Goal: Task Accomplishment & Management: Complete application form

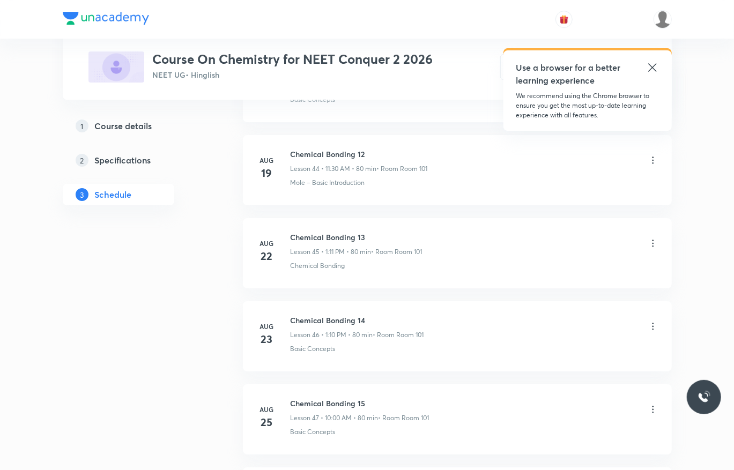
scroll to position [4728, 0]
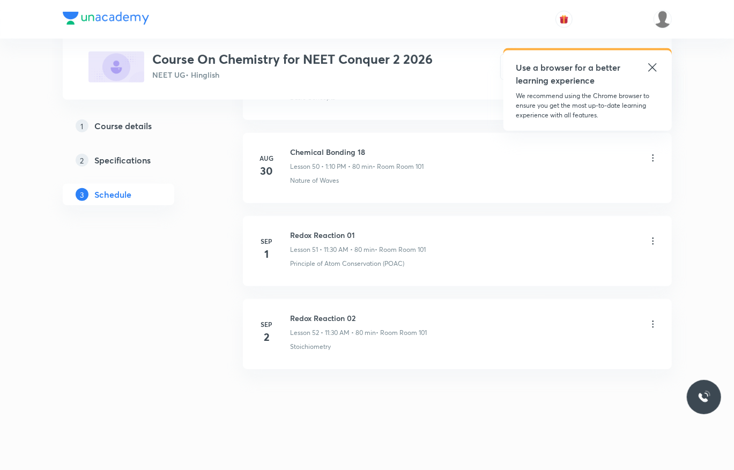
click at [654, 320] on icon at bounding box center [652, 324] width 11 height 11
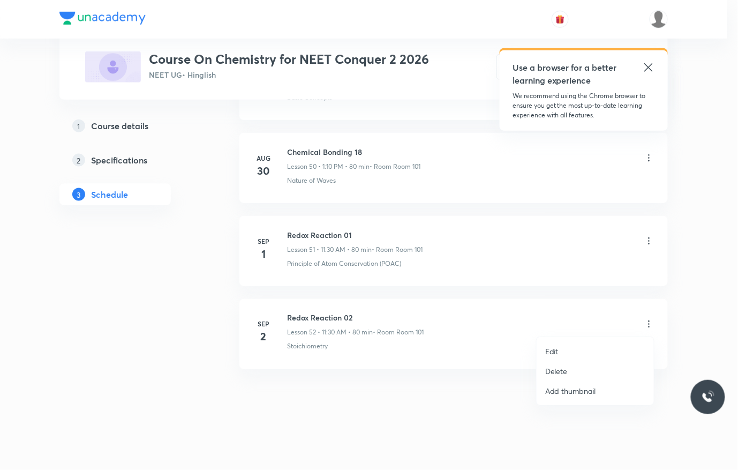
click at [593, 373] on li "Delete" at bounding box center [595, 371] width 117 height 20
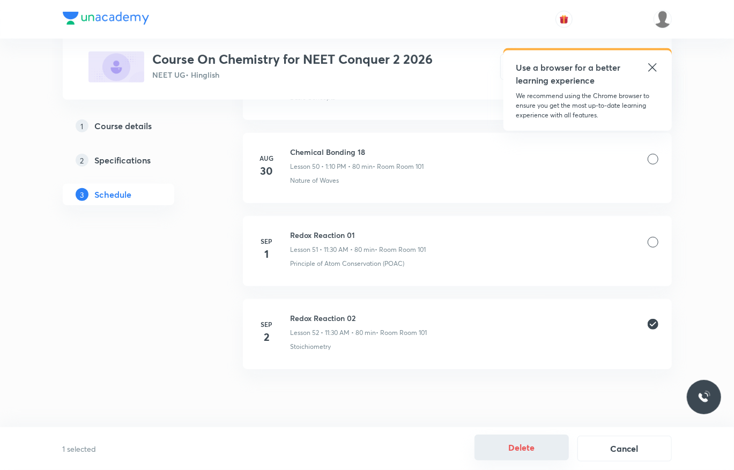
click at [548, 451] on button "Delete" at bounding box center [521, 448] width 94 height 26
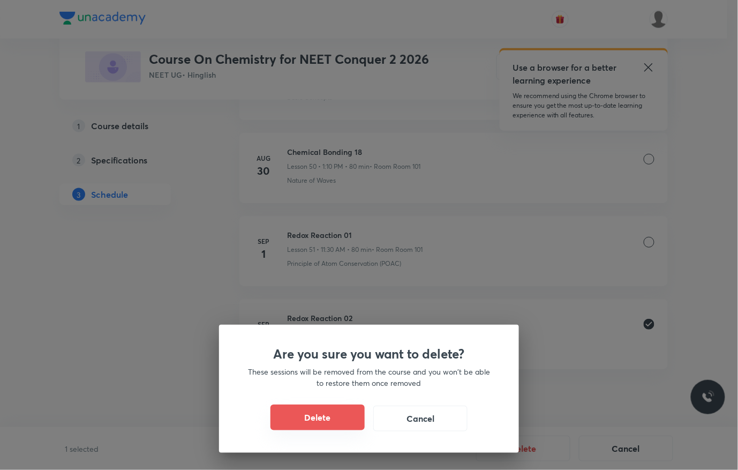
click at [313, 425] on button "Delete" at bounding box center [318, 418] width 94 height 26
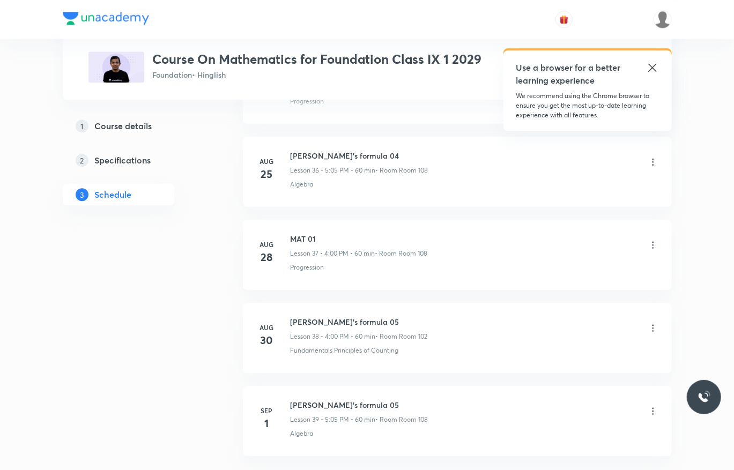
scroll to position [3644, 0]
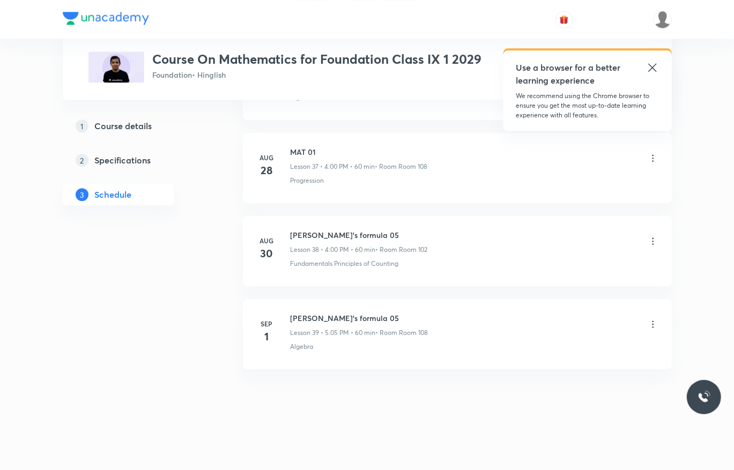
click at [653, 322] on icon at bounding box center [652, 324] width 11 height 11
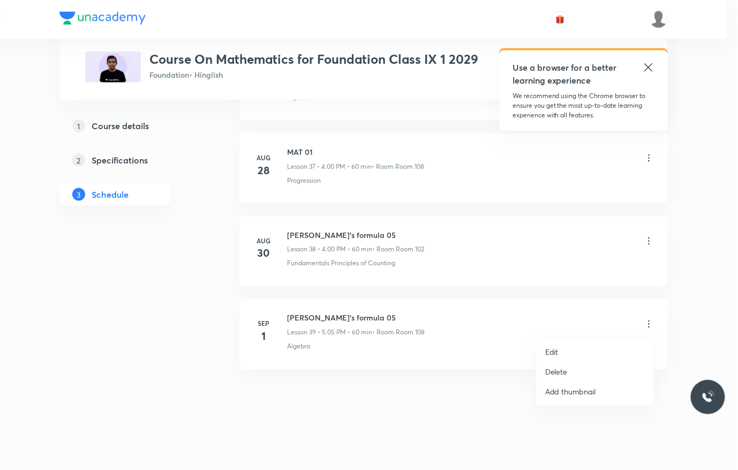
click at [581, 373] on li "Delete" at bounding box center [595, 372] width 117 height 20
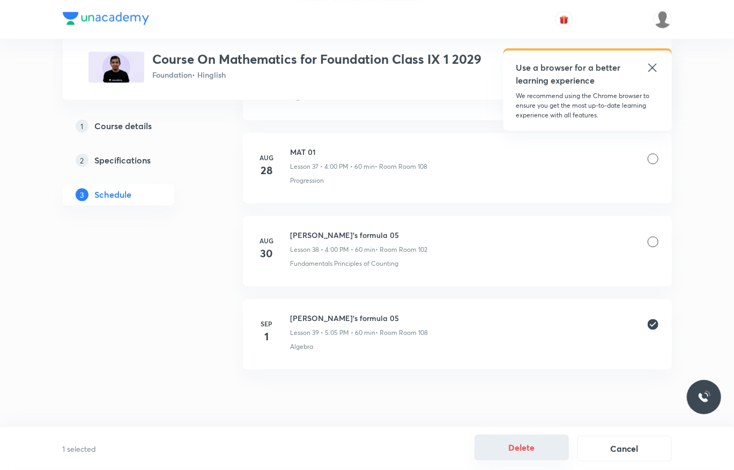
click at [521, 449] on button "Delete" at bounding box center [521, 448] width 94 height 26
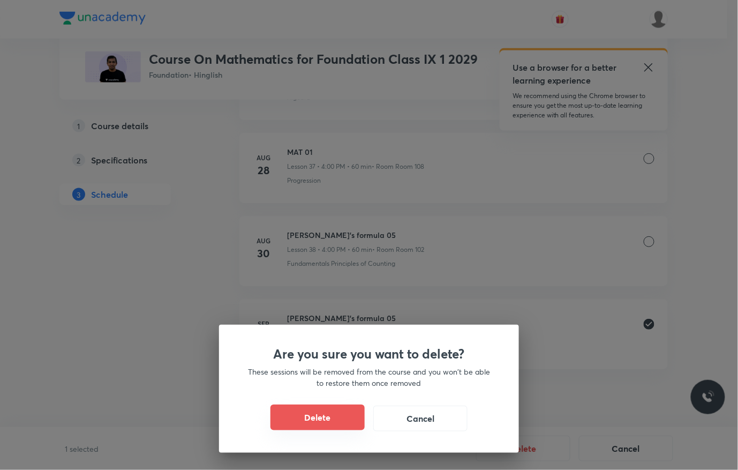
click at [299, 414] on button "Delete" at bounding box center [318, 418] width 94 height 26
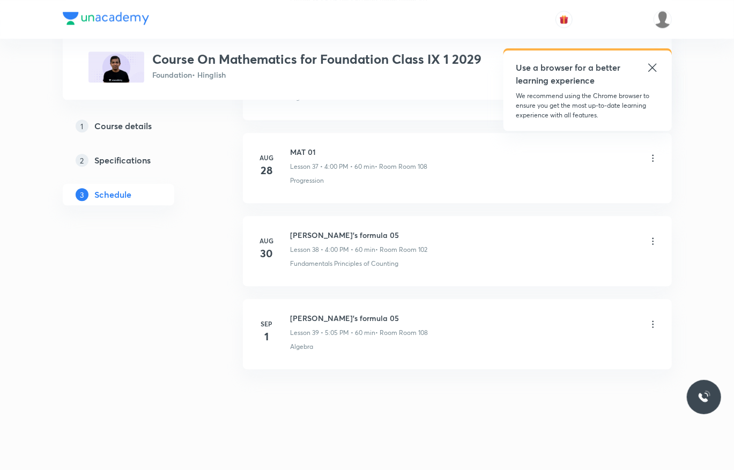
scroll to position [3561, 0]
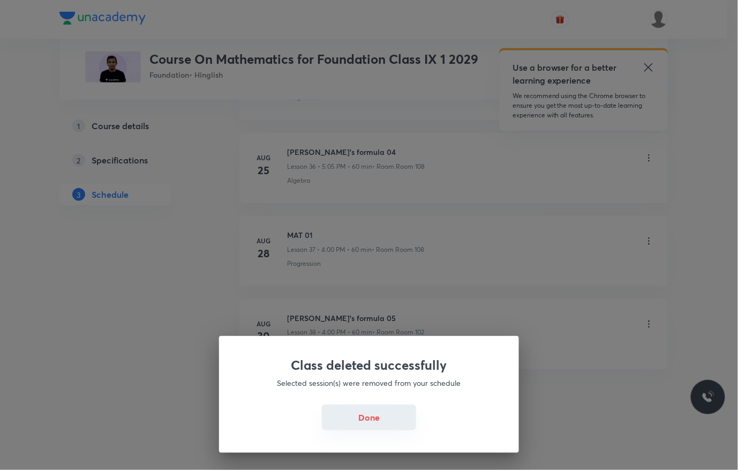
drag, startPoint x: 383, startPoint y: 419, endPoint x: 693, endPoint y: 1, distance: 520.5
click at [389, 417] on button "Done" at bounding box center [369, 419] width 94 height 26
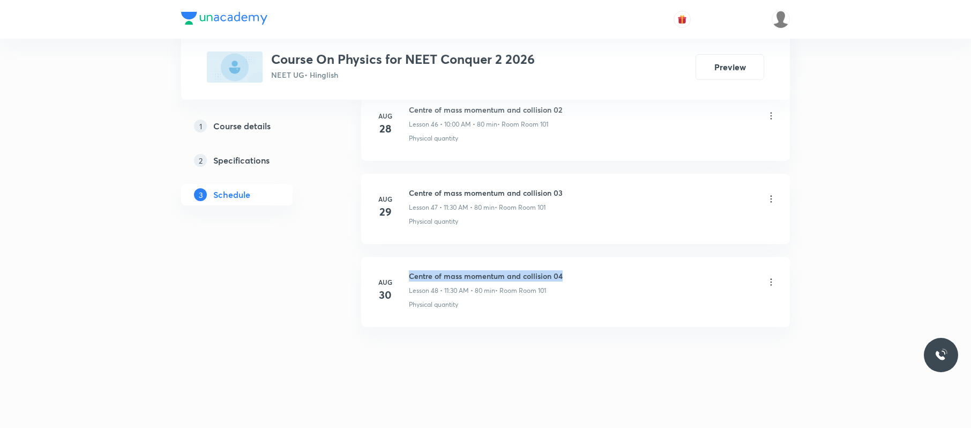
drag, startPoint x: 586, startPoint y: 265, endPoint x: 395, endPoint y: 258, distance: 190.9
click at [395, 258] on li "Aug 30 Centre of mass momentum and collision 04 Lesson 48 • 11:30 AM • 80 min •…" at bounding box center [575, 292] width 429 height 70
copy h6 "Centre of mass momentum and collision 04"
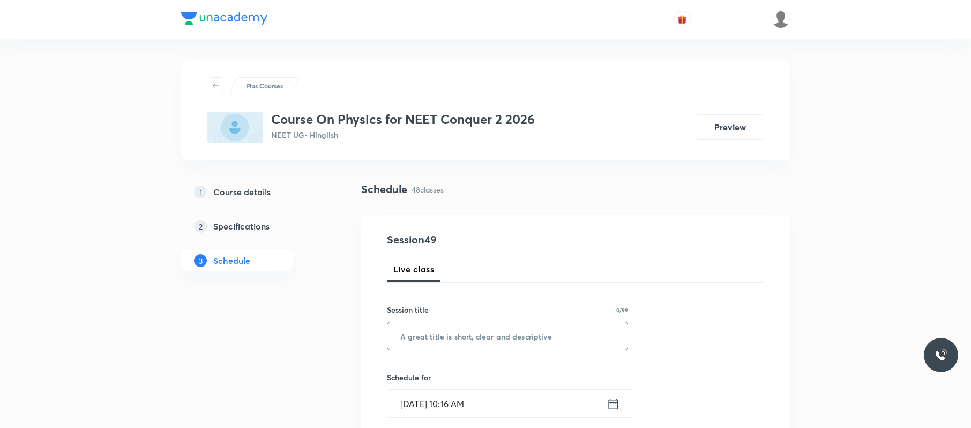
click at [509, 325] on input "text" at bounding box center [507, 335] width 240 height 27
paste input "Centre of mass momentum and collision 04"
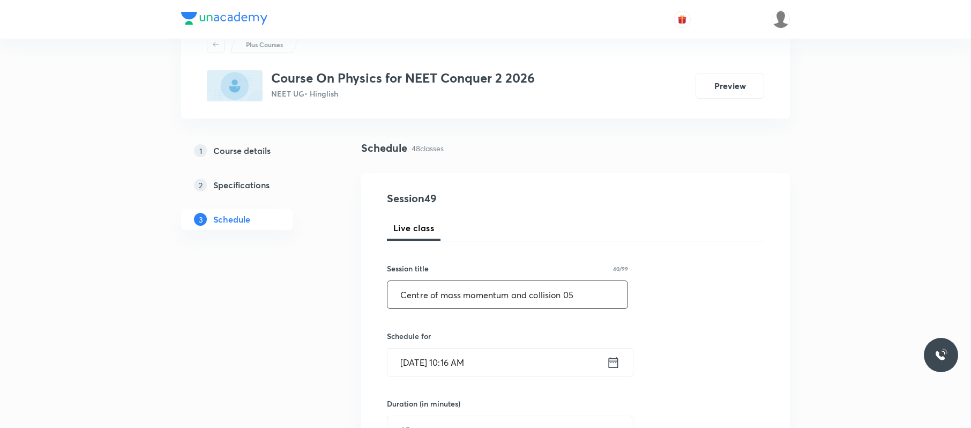
scroll to position [42, 0]
type input "Centre of mass momentum and collision 05"
click at [514, 361] on input "Sep 2, 2025, 10:16 AM" at bounding box center [496, 361] width 219 height 27
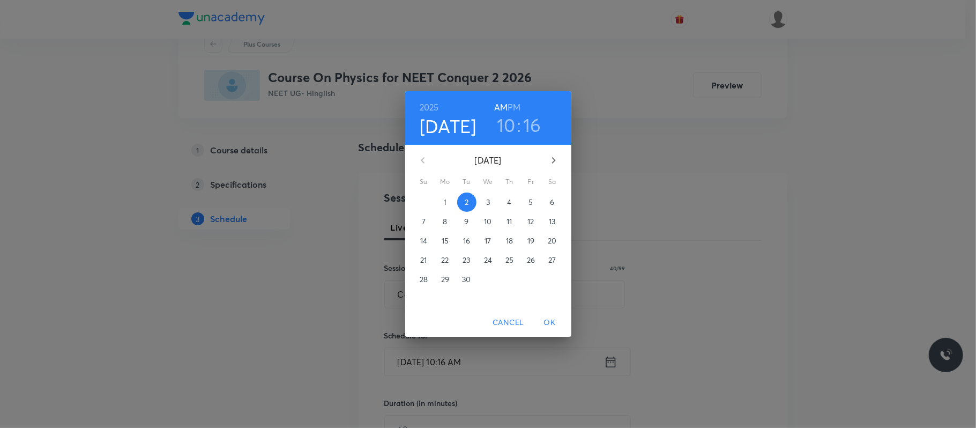
click at [514, 124] on h3 "10" at bounding box center [506, 125] width 19 height 23
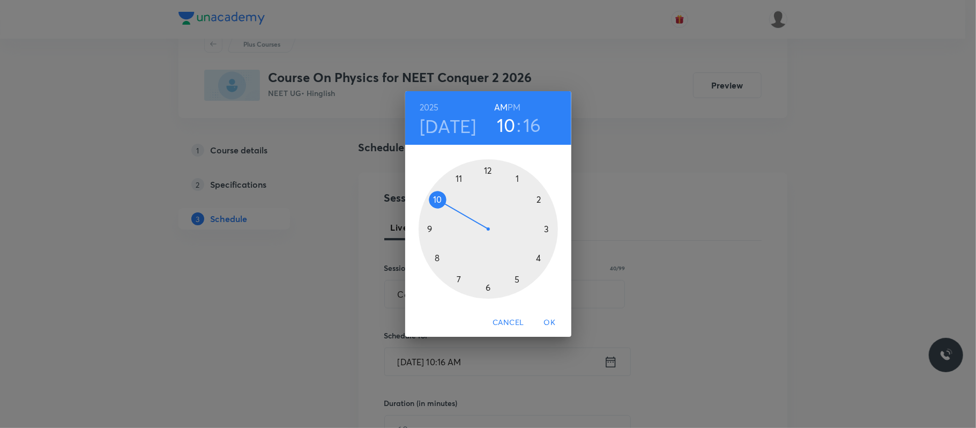
click at [460, 174] on div at bounding box center [488, 228] width 139 height 139
click at [489, 287] on div at bounding box center [488, 228] width 139 height 139
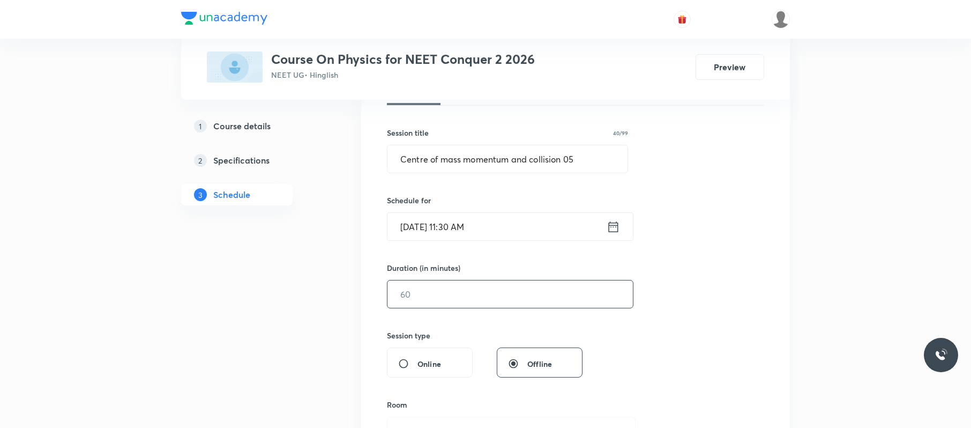
scroll to position [178, 0]
click at [472, 303] on input "text" at bounding box center [509, 292] width 245 height 27
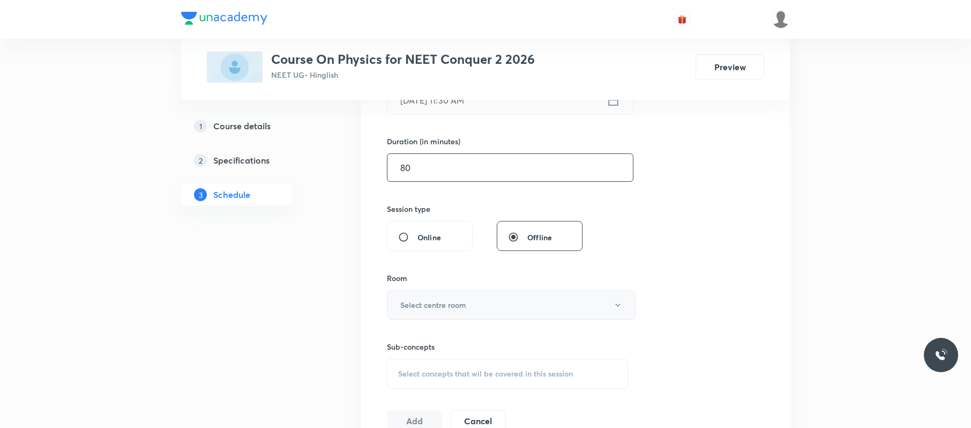
scroll to position [304, 0]
type input "80"
click at [479, 309] on button "Select centre room" at bounding box center [511, 303] width 249 height 29
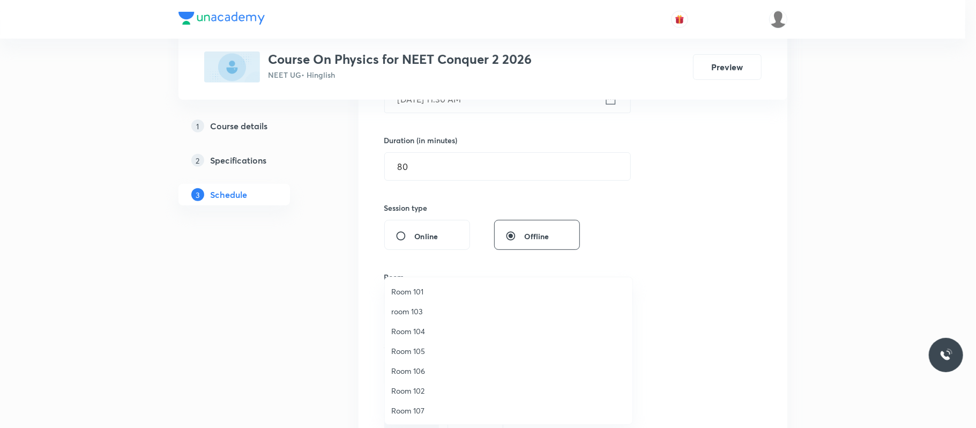
click at [437, 290] on span "Room 101" at bounding box center [508, 291] width 235 height 11
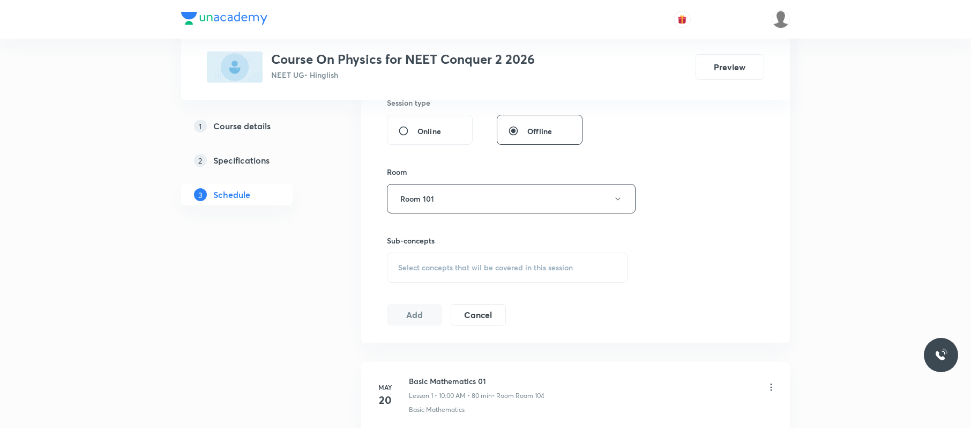
scroll to position [410, 0]
click at [515, 266] on span "Select concepts that wil be covered in this session" at bounding box center [485, 266] width 175 height 9
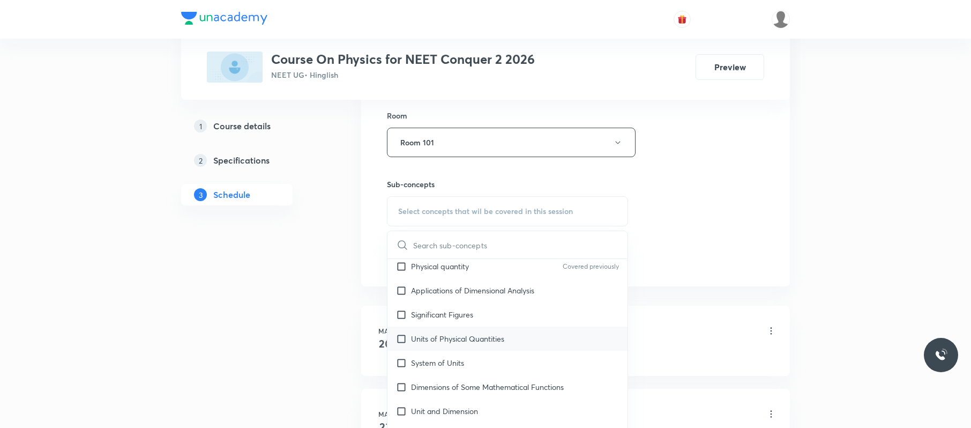
scroll to position [126, 0]
drag, startPoint x: 464, startPoint y: 343, endPoint x: 749, endPoint y: 171, distance: 332.9
click at [464, 343] on p "Units of Physical Quantities" at bounding box center [457, 337] width 93 height 11
checkbox input "true"
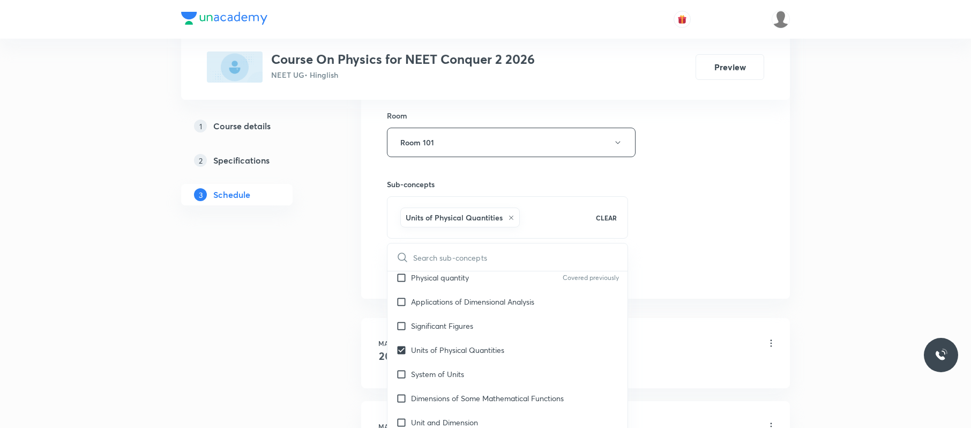
drag, startPoint x: 749, startPoint y: 171, endPoint x: 670, endPoint y: 195, distance: 82.7
click at [757, 171] on div "Session 49 Live class Session title 40/99 Centre of mass momentum and collision…" at bounding box center [575, 23] width 377 height 515
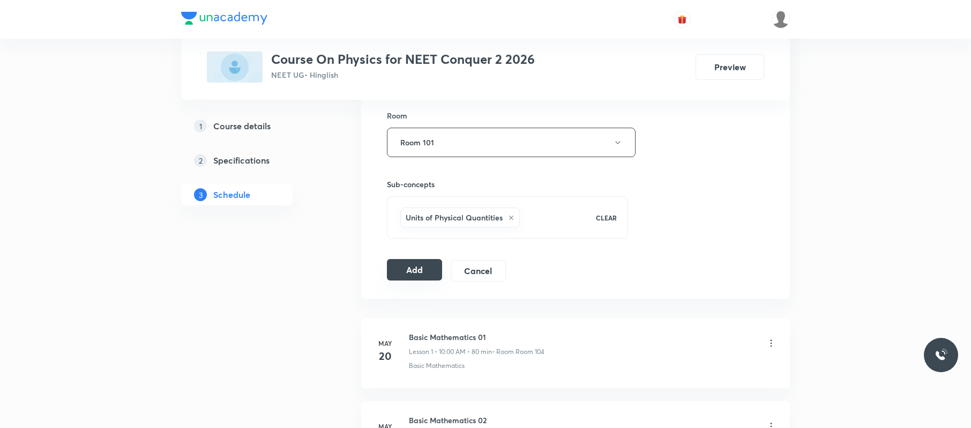
click at [425, 264] on button "Add" at bounding box center [414, 269] width 55 height 21
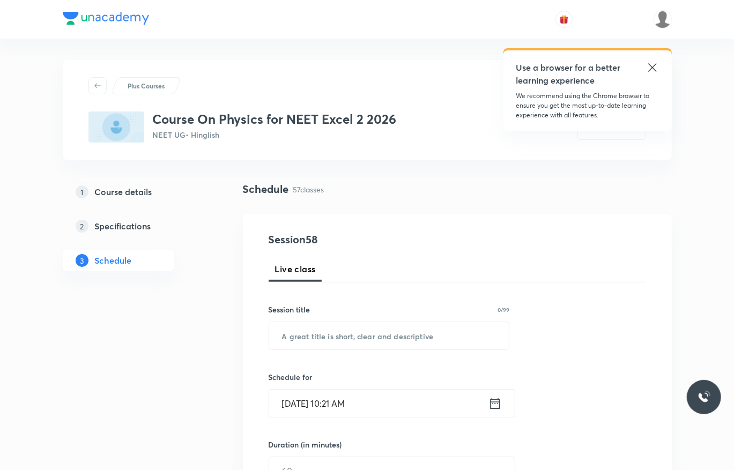
scroll to position [5145, 0]
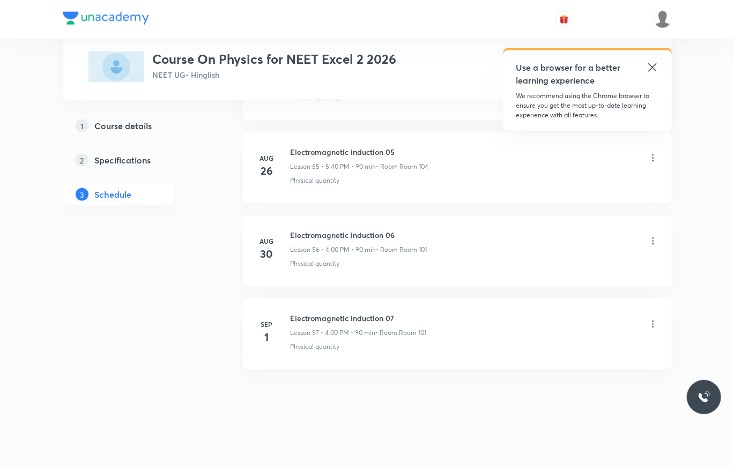
drag, startPoint x: 424, startPoint y: 303, endPoint x: 424, endPoint y: 282, distance: 20.9
click at [427, 299] on li "Sep 1 Electromagnetic induction 07 Lesson 57 • 4:00 PM • 90 min • Room Room 101…" at bounding box center [457, 334] width 429 height 70
drag, startPoint x: 395, startPoint y: 308, endPoint x: 284, endPoint y: 302, distance: 111.1
click at [284, 302] on li "Sep 1 Electromagnetic induction 07 Lesson 57 • 4:00 PM • 90 min • Room Room 101…" at bounding box center [457, 334] width 429 height 70
copy h6 "Electromagnetic induction 07"
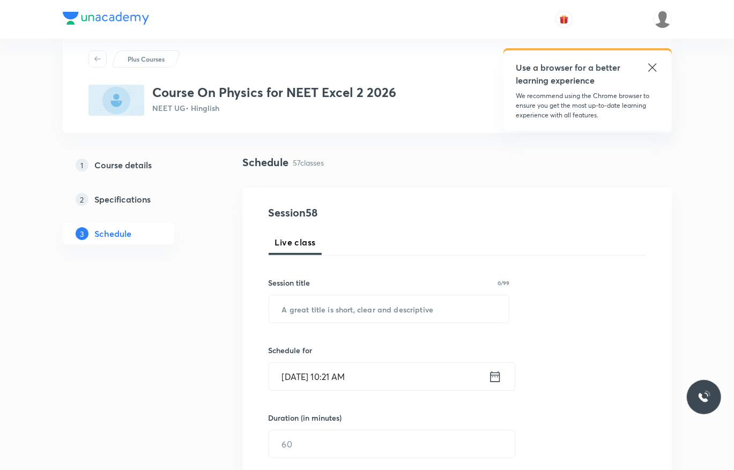
scroll to position [0, 0]
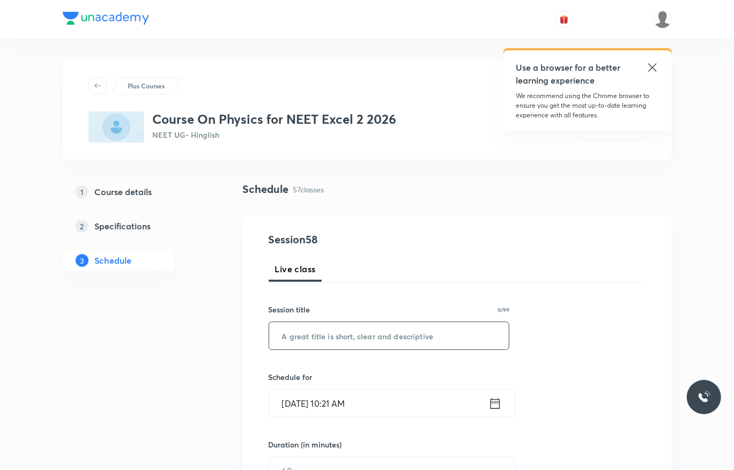
click at [373, 333] on input "text" at bounding box center [389, 335] width 240 height 27
paste input "Electromagnetic induction 07"
click at [373, 333] on input "Electromagnetic induction 07" at bounding box center [389, 335] width 240 height 27
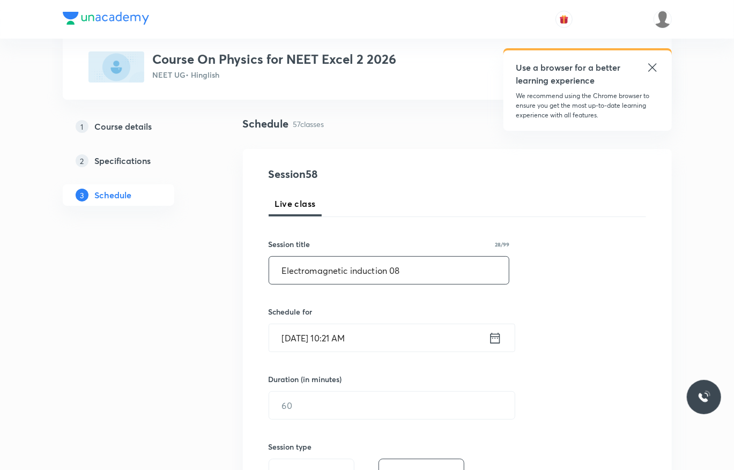
scroll to position [69, 0]
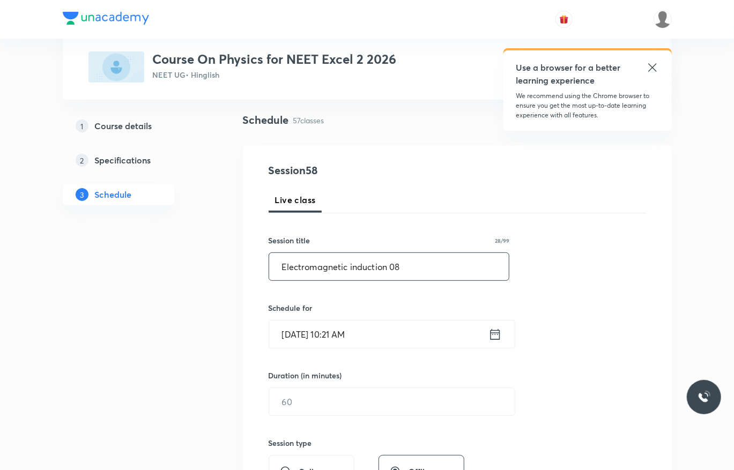
type input "Electromagnetic induction 08"
click at [373, 333] on input "Sep 2, 2025, 10:21 AM" at bounding box center [378, 333] width 219 height 27
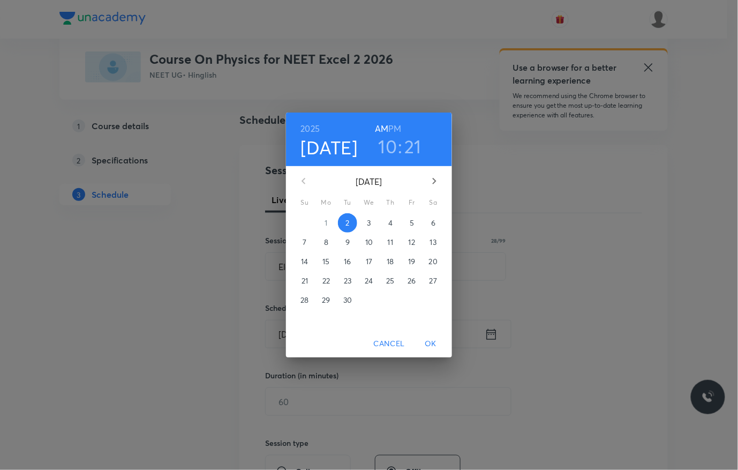
click at [397, 125] on h6 "PM" at bounding box center [395, 128] width 13 height 15
click at [395, 144] on h3 "10" at bounding box center [388, 146] width 19 height 23
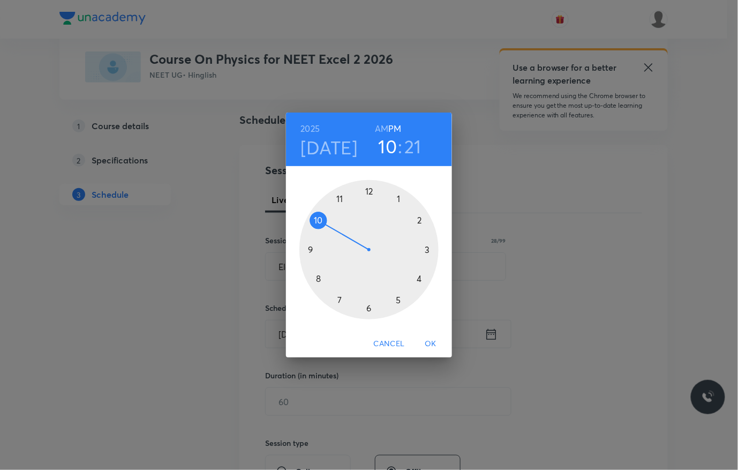
click at [398, 301] on div at bounding box center [369, 249] width 139 height 139
click at [320, 278] on div at bounding box center [369, 249] width 139 height 139
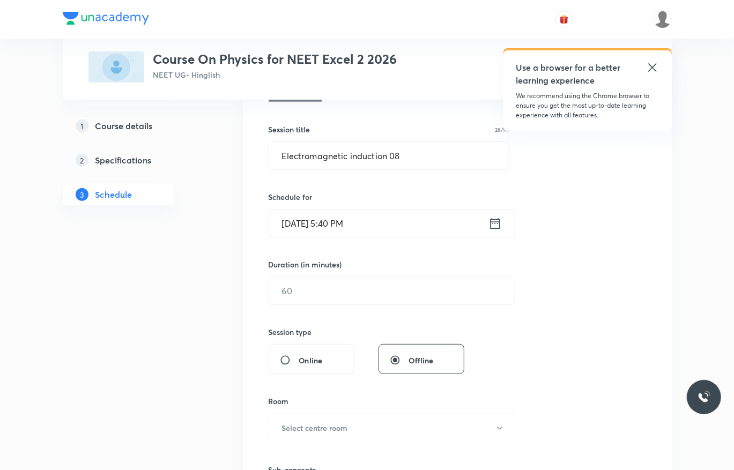
scroll to position [183, 0]
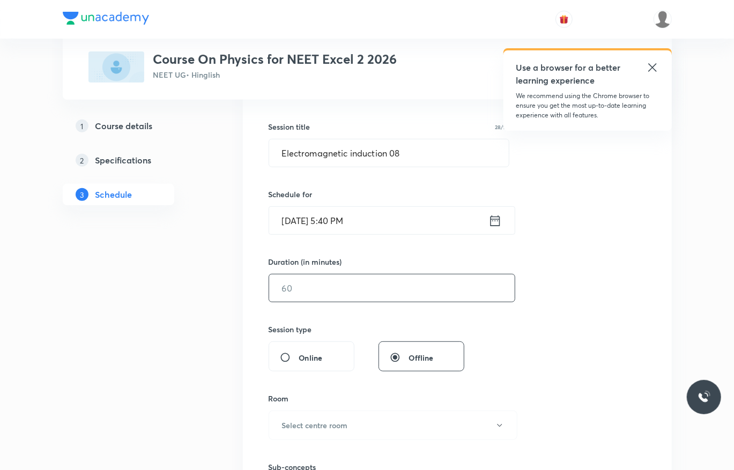
click at [352, 285] on input "text" at bounding box center [391, 287] width 245 height 27
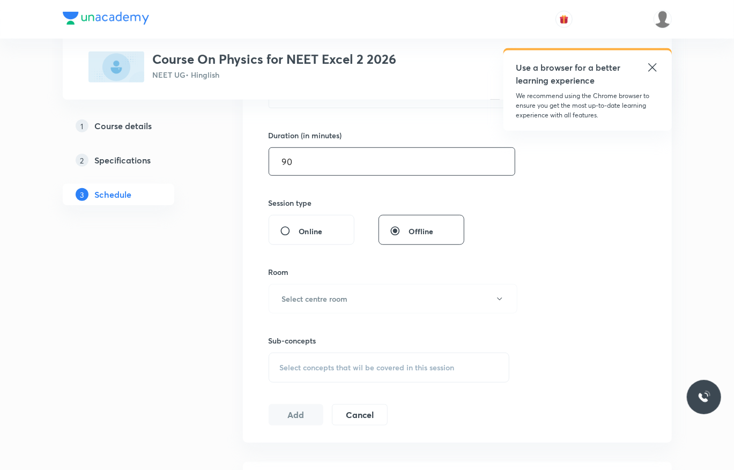
scroll to position [311, 0]
type input "90"
click at [325, 295] on h6 "Select centre room" at bounding box center [315, 297] width 66 height 11
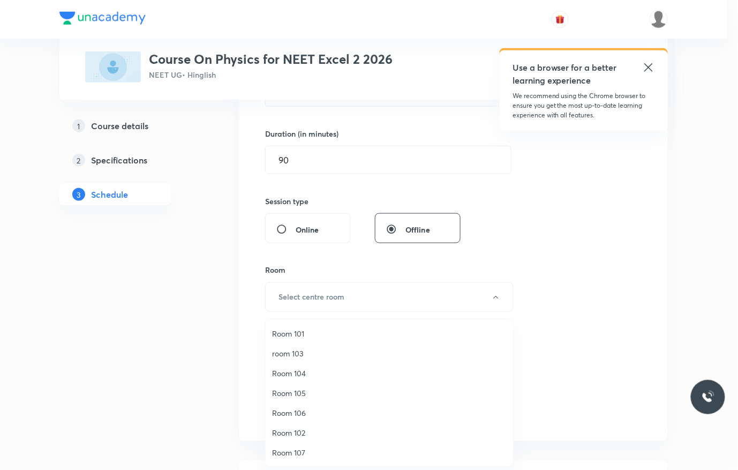
click at [305, 327] on li "Room 101" at bounding box center [390, 334] width 248 height 20
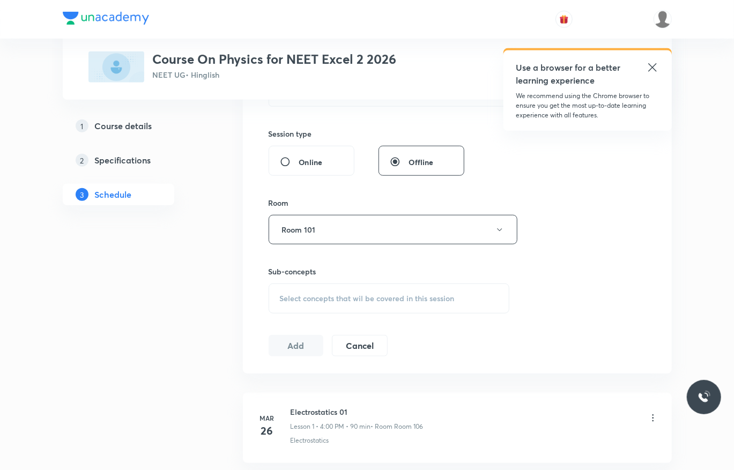
scroll to position [379, 0]
click at [375, 290] on div "Select concepts that wil be covered in this session" at bounding box center [388, 297] width 241 height 30
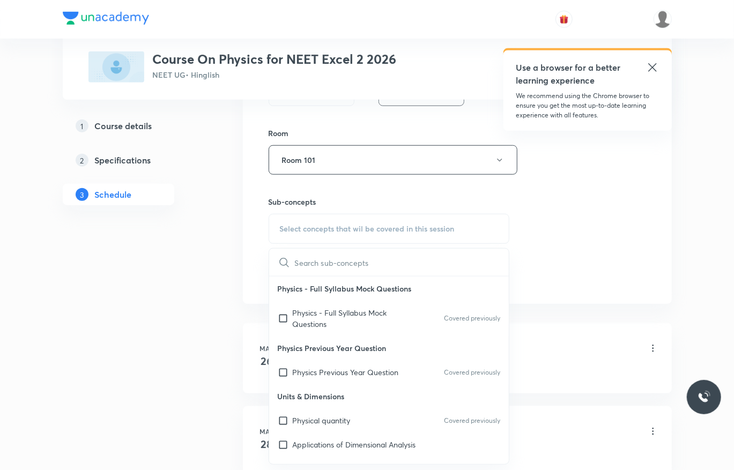
scroll to position [135, 0]
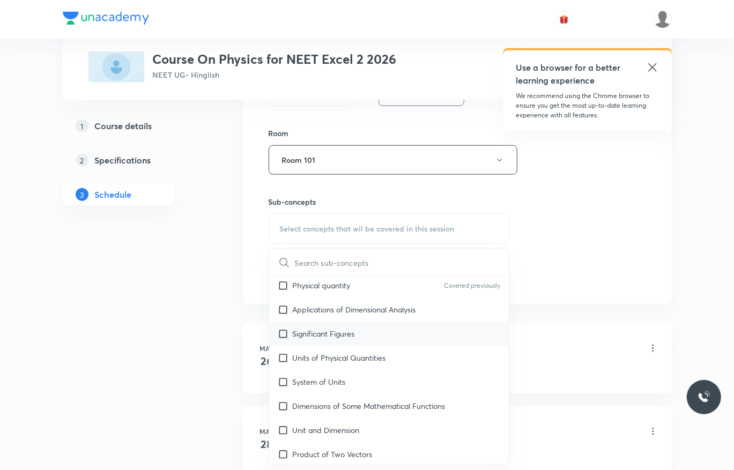
click at [370, 335] on div "Significant Figures" at bounding box center [389, 334] width 240 height 24
checkbox input "true"
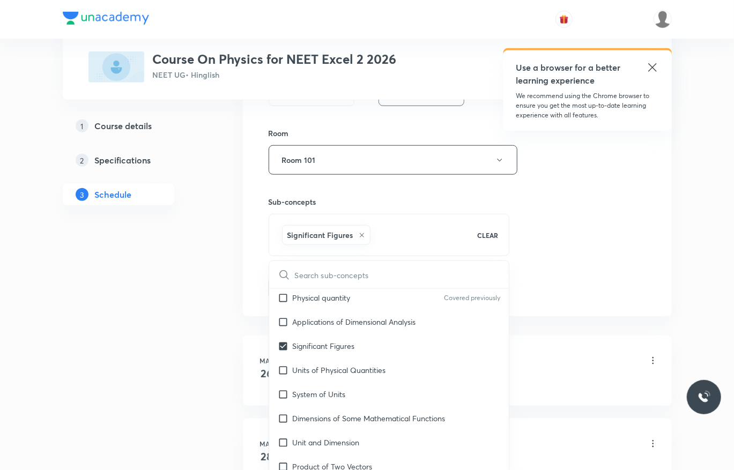
scroll to position [136, 0]
click at [532, 248] on div "Session 58 Live class Session title 28/99 Electromagnetic induction 08 ​ Schedu…" at bounding box center [456, 41] width 377 height 515
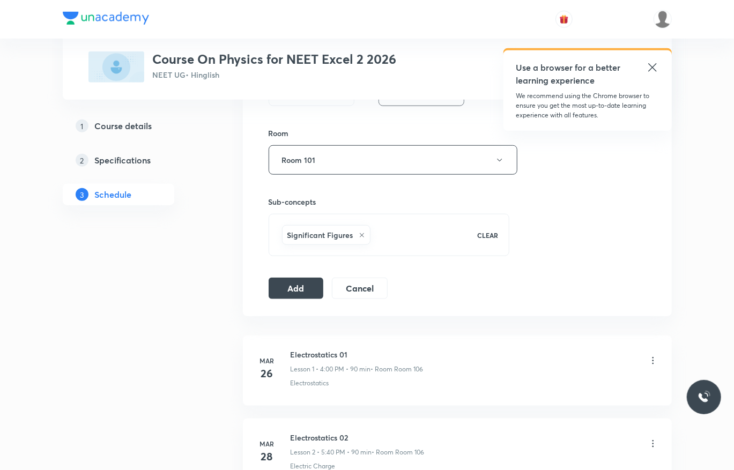
click at [288, 303] on div "Session 58 Live class Session title 28/99 Electromagnetic induction 08 ​ Schedu…" at bounding box center [457, 41] width 429 height 550
click at [307, 283] on button "Add" at bounding box center [295, 286] width 55 height 21
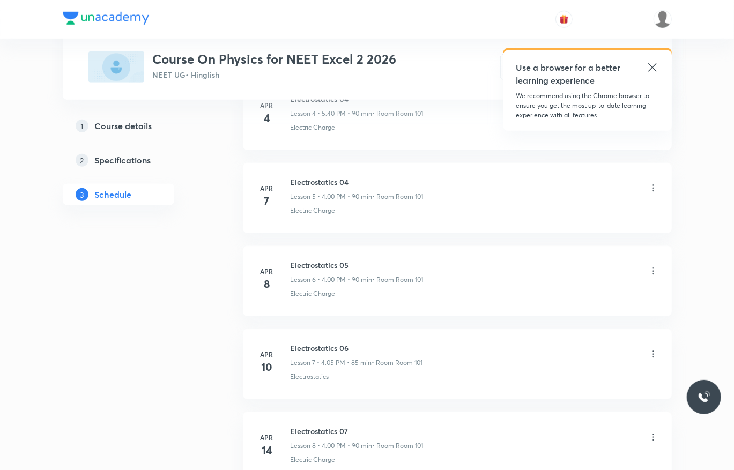
scroll to position [4735, 0]
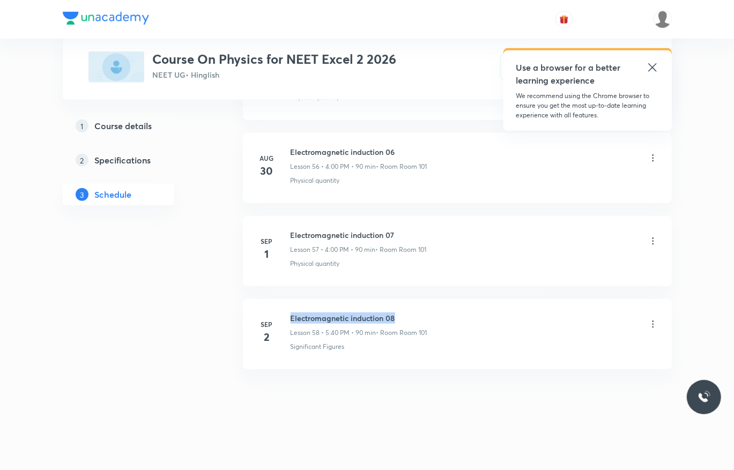
drag, startPoint x: 427, startPoint y: 303, endPoint x: 292, endPoint y: 294, distance: 135.4
click at [283, 301] on li "Sep 2 Electromagnetic induction 08 Lesson 58 • 5:40 PM • 90 min • Room Room 101…" at bounding box center [457, 334] width 429 height 70
copy h6 "Electromagnetic induction 08"
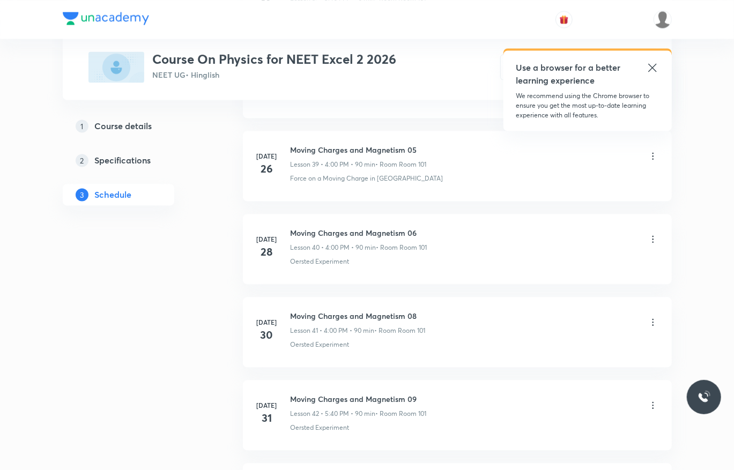
scroll to position [0, 0]
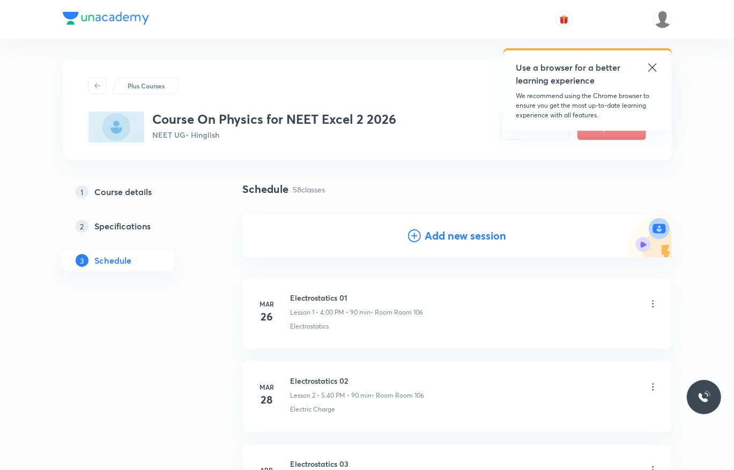
click at [440, 238] on h4 "Add new session" at bounding box center [465, 236] width 81 height 16
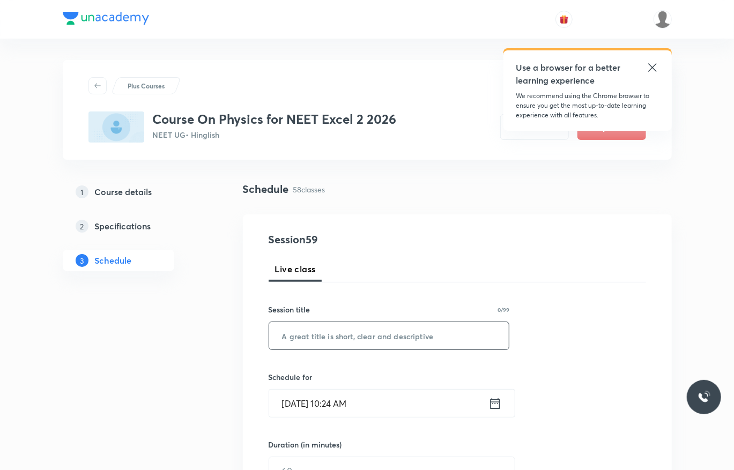
click at [442, 334] on input "text" at bounding box center [389, 335] width 240 height 27
paste input "Electromagnetic induction 08"
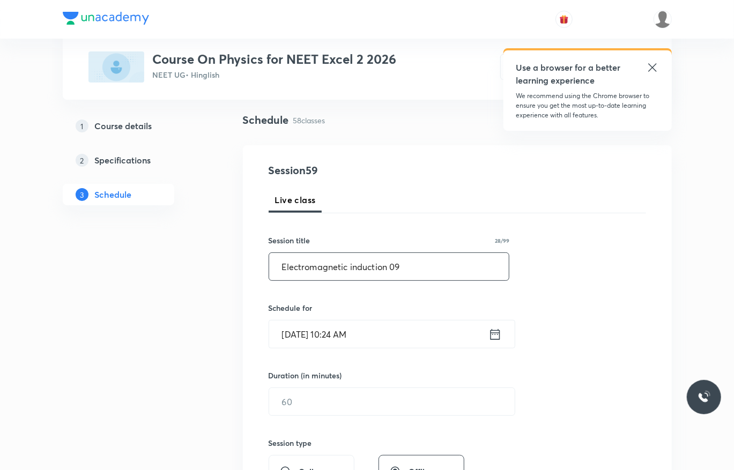
scroll to position [70, 0]
type input "Electromagnetic induction 09"
click at [408, 330] on input "Sep 2, 2025, 10:24 AM" at bounding box center [378, 333] width 219 height 27
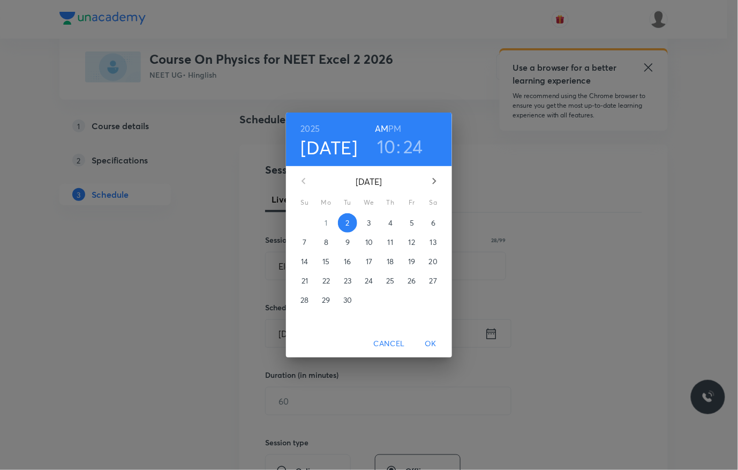
click at [364, 226] on span "3" at bounding box center [369, 223] width 19 height 11
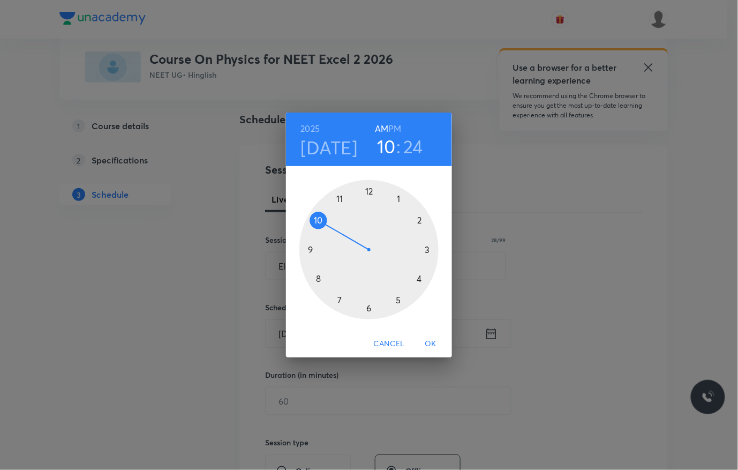
click at [393, 125] on h6 "PM" at bounding box center [395, 128] width 13 height 15
click at [400, 301] on div at bounding box center [369, 249] width 139 height 139
click at [323, 276] on div at bounding box center [369, 249] width 139 height 139
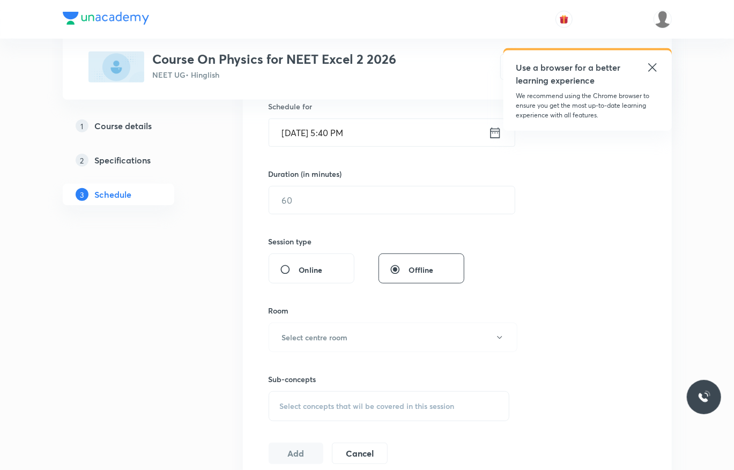
scroll to position [269, 0]
click at [378, 204] on input "text" at bounding box center [391, 201] width 245 height 27
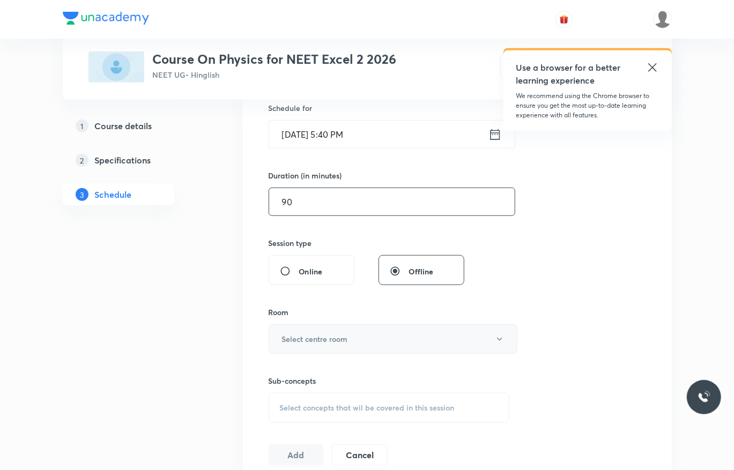
type input "90"
click at [350, 342] on button "Select centre room" at bounding box center [392, 338] width 249 height 29
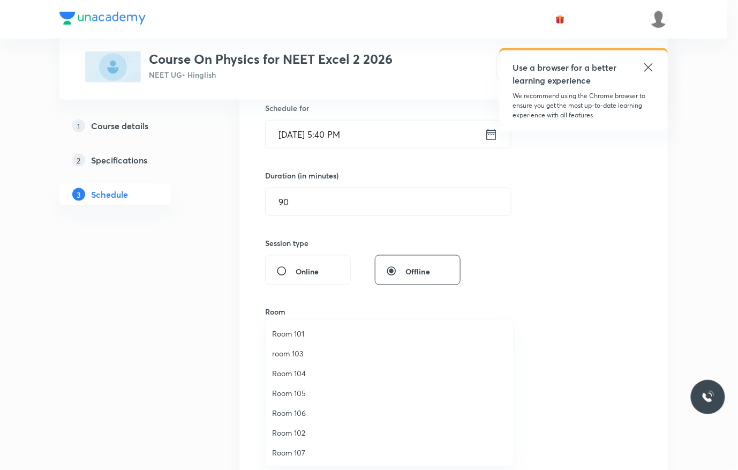
click at [335, 334] on span "Room 101" at bounding box center [389, 333] width 235 height 11
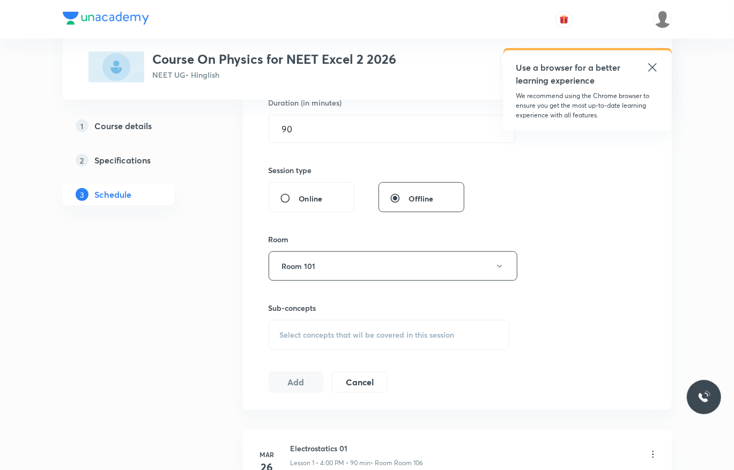
scroll to position [343, 0]
click at [342, 329] on div "Select concepts that wil be covered in this session" at bounding box center [388, 334] width 241 height 30
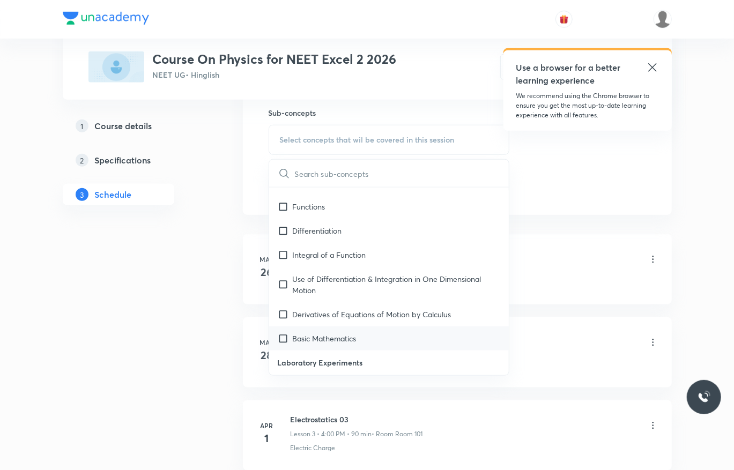
scroll to position [584, 0]
click at [341, 328] on div "Basic Mathematics" at bounding box center [389, 338] width 240 height 24
checkbox input "true"
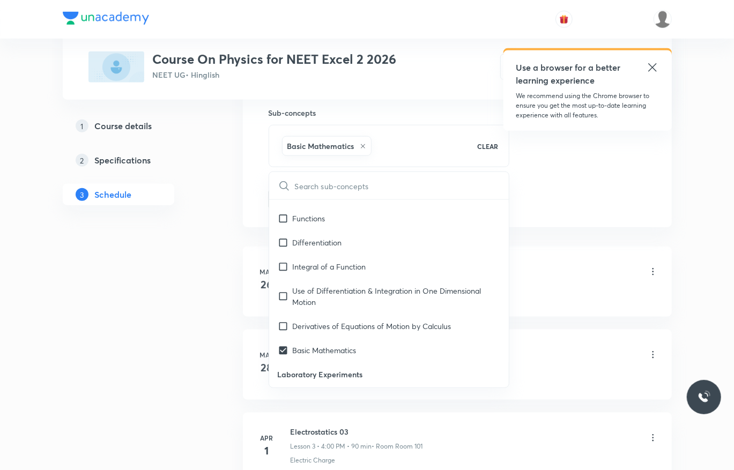
drag, startPoint x: 639, startPoint y: 189, endPoint x: 520, endPoint y: 228, distance: 125.4
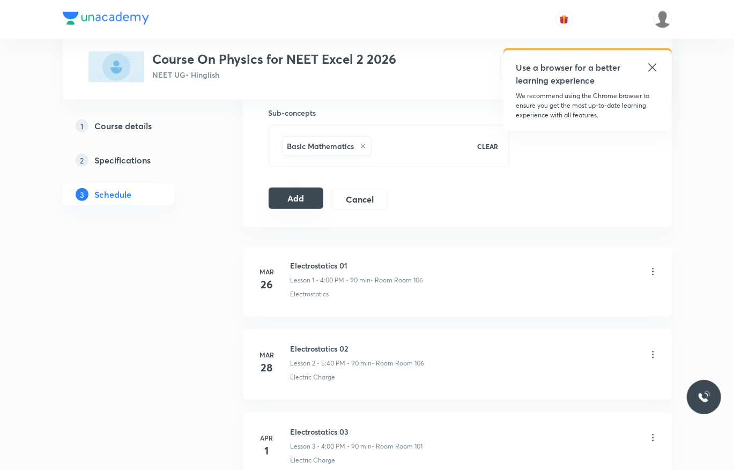
click at [307, 198] on button "Add" at bounding box center [295, 198] width 55 height 21
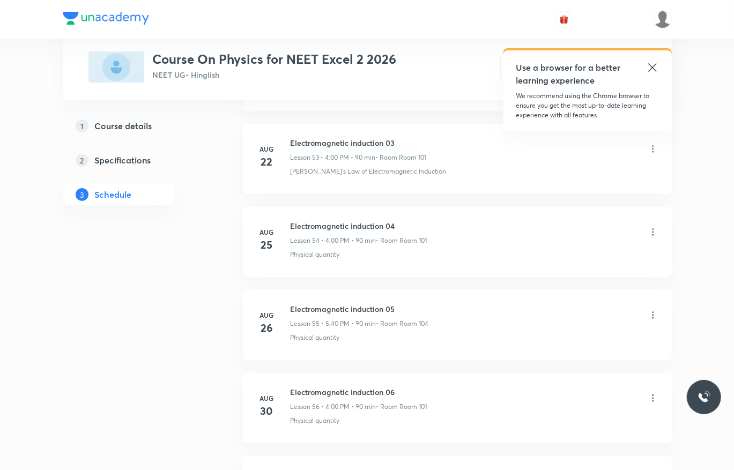
scroll to position [4735, 0]
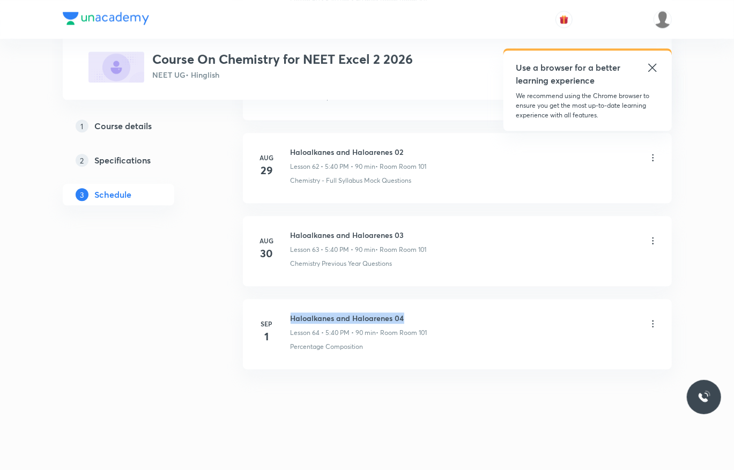
click at [281, 299] on li "[DATE] Haloalkanes and Haloarenes 04 Lesson 64 • 5:40 PM • 90 min • Room Room 1…" at bounding box center [457, 334] width 429 height 70
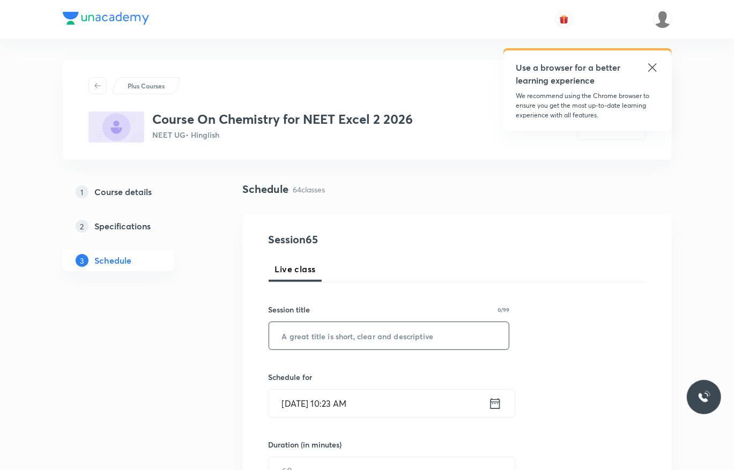
paste input "Haloalkanes and Haloarenes 04"
click at [329, 331] on input "Haloalkanes and Haloarenes 04" at bounding box center [389, 335] width 240 height 27
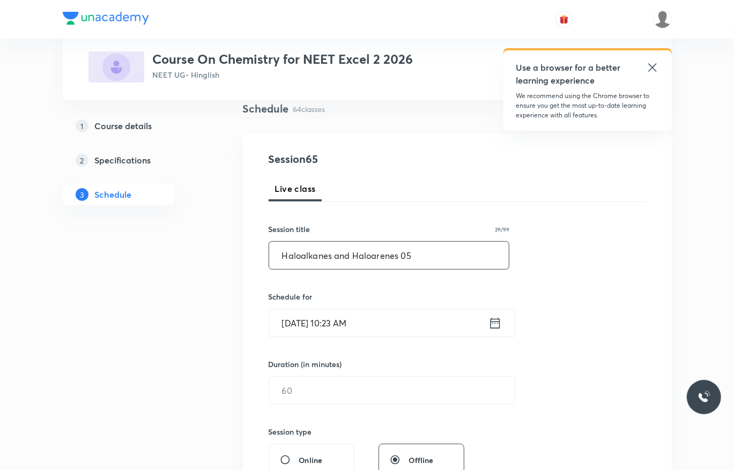
scroll to position [82, 0]
type input "Haloalkanes and Haloarenes 05"
click at [399, 324] on input "[DATE] 10:23 AM" at bounding box center [378, 321] width 219 height 27
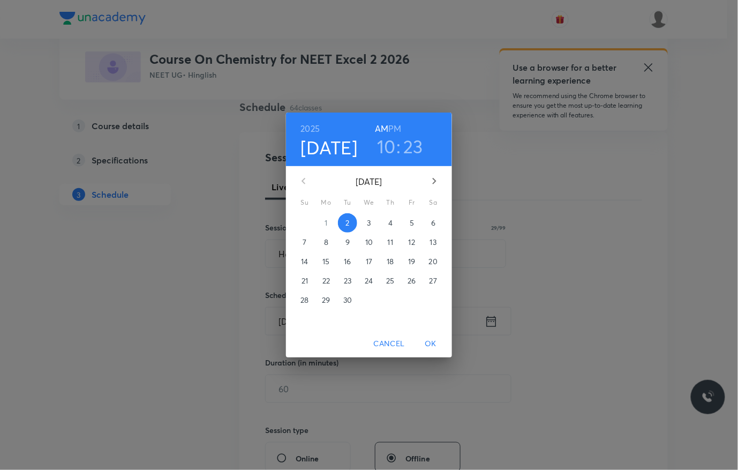
click at [386, 144] on h3 "10" at bounding box center [386, 146] width 19 height 23
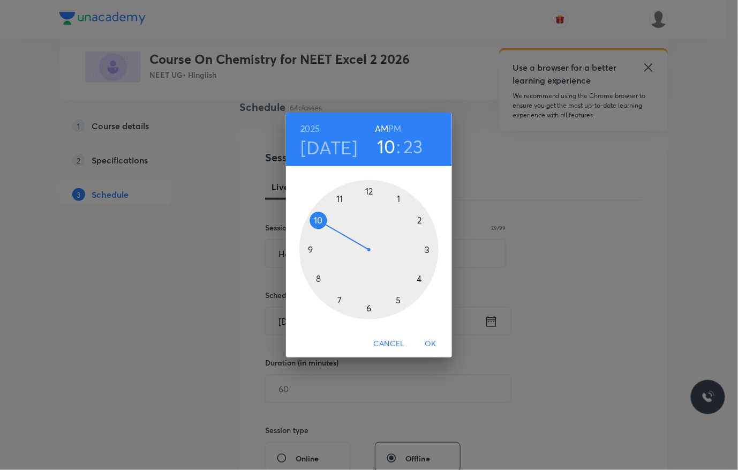
click at [395, 125] on h6 "PM" at bounding box center [395, 128] width 13 height 15
click at [421, 276] on div at bounding box center [369, 249] width 139 height 139
click at [369, 191] on div at bounding box center [369, 249] width 139 height 139
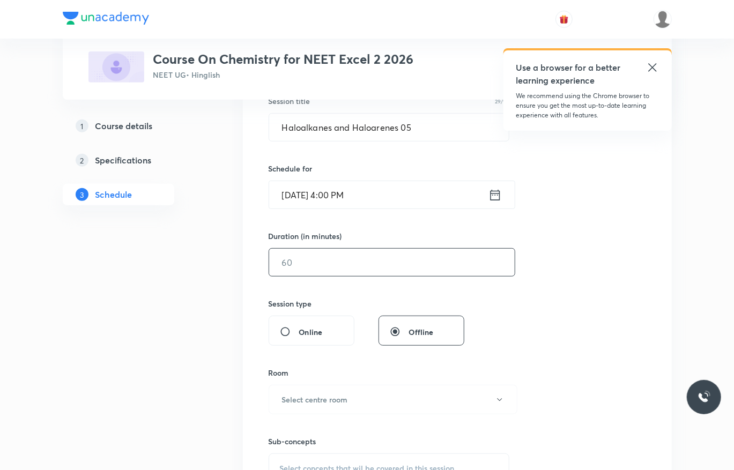
scroll to position [209, 0]
click at [364, 259] on input "text" at bounding box center [391, 261] width 245 height 27
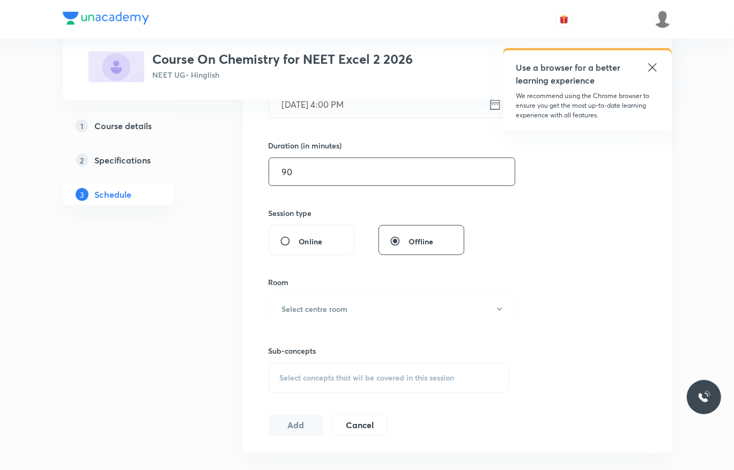
scroll to position [300, 0]
type input "90"
click at [356, 298] on button "Select centre room" at bounding box center [392, 307] width 249 height 29
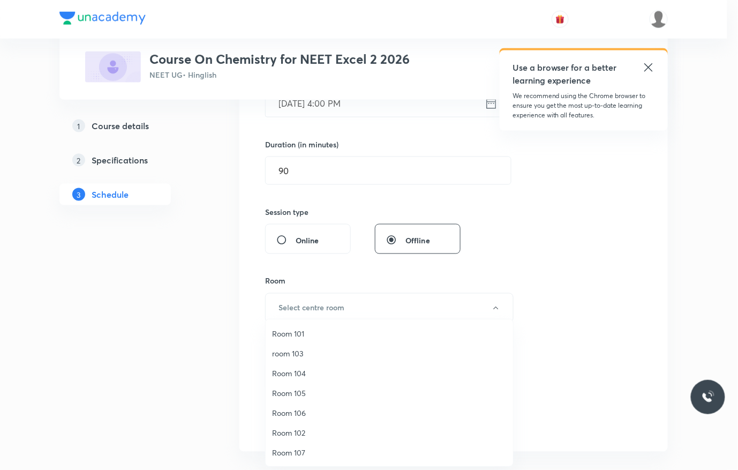
click at [311, 335] on span "Room 101" at bounding box center [389, 333] width 235 height 11
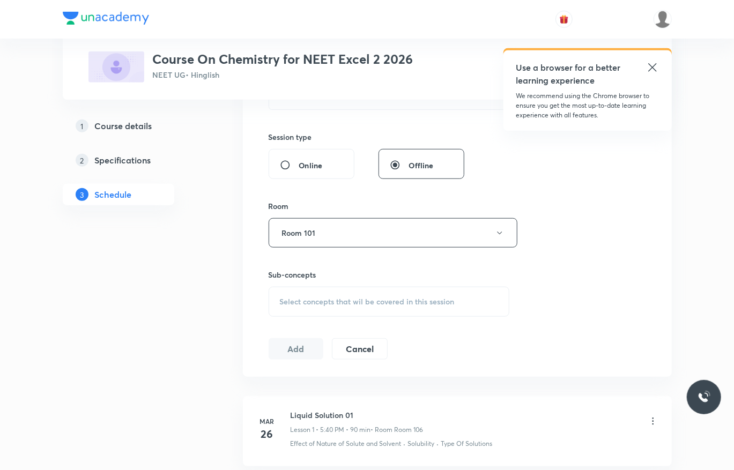
click at [328, 303] on span "Select concepts that wil be covered in this session" at bounding box center [367, 301] width 175 height 9
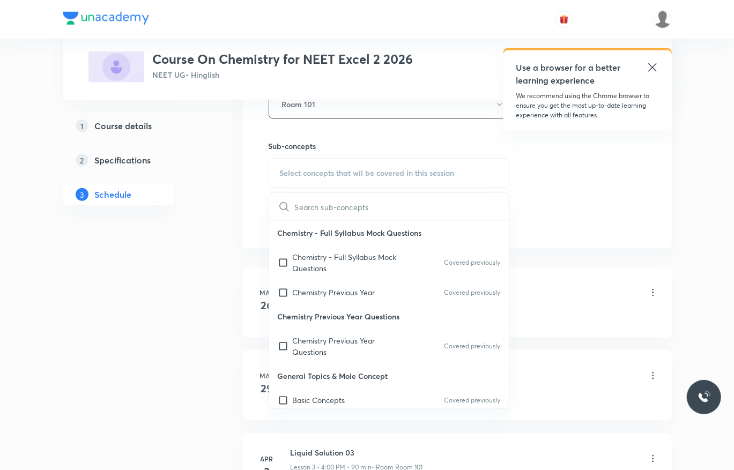
scroll to position [505, 0]
click at [329, 337] on p "Chemistry Previous Year Questions" at bounding box center [347, 345] width 108 height 23
checkbox input "true"
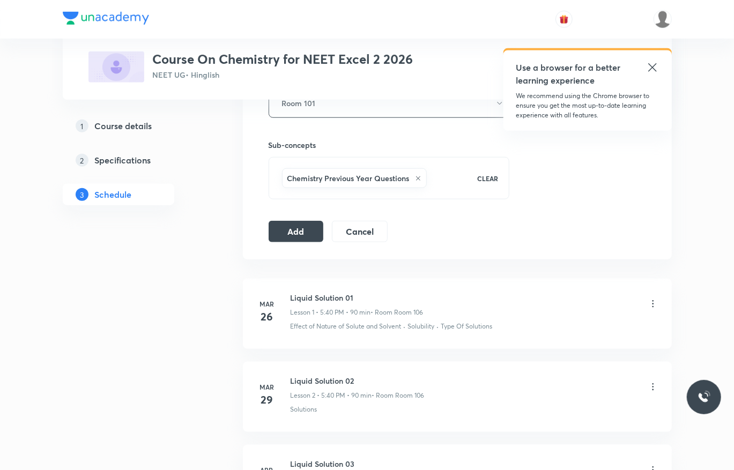
click at [421, 176] on div "Chemistry Previous Year Questions" at bounding box center [354, 178] width 145 height 20
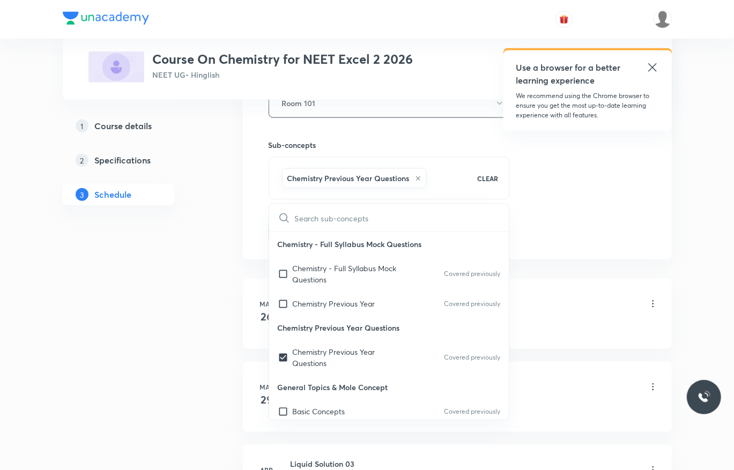
click at [421, 177] on icon at bounding box center [418, 178] width 6 height 6
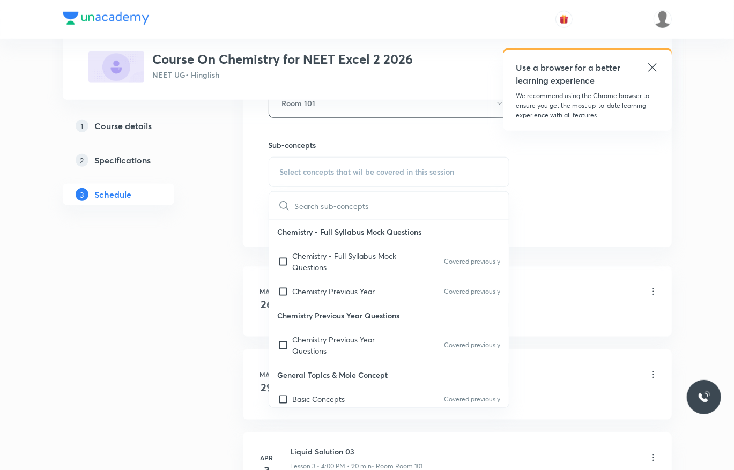
checkbox input "false"
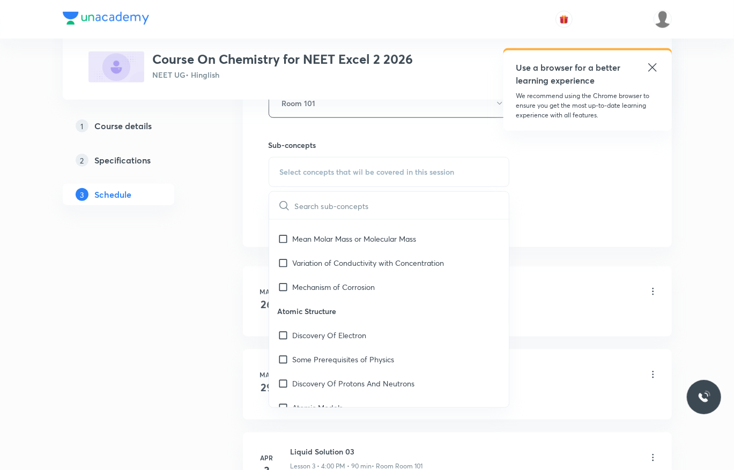
scroll to position [406, 0]
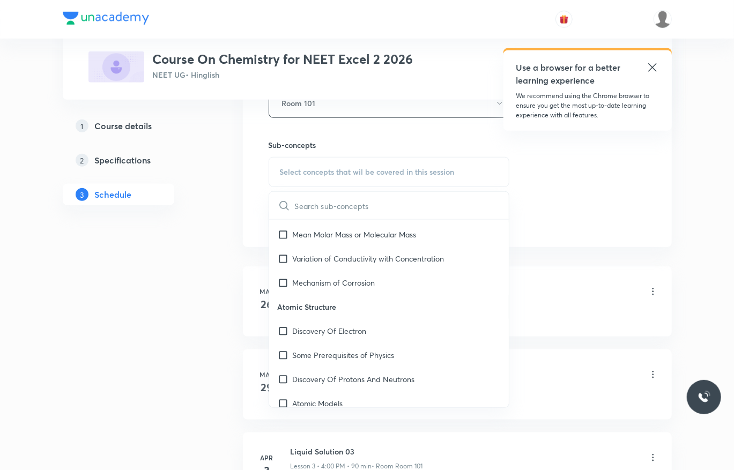
click at [361, 337] on p "Discovery Of Electron" at bounding box center [330, 330] width 74 height 11
checkbox input "true"
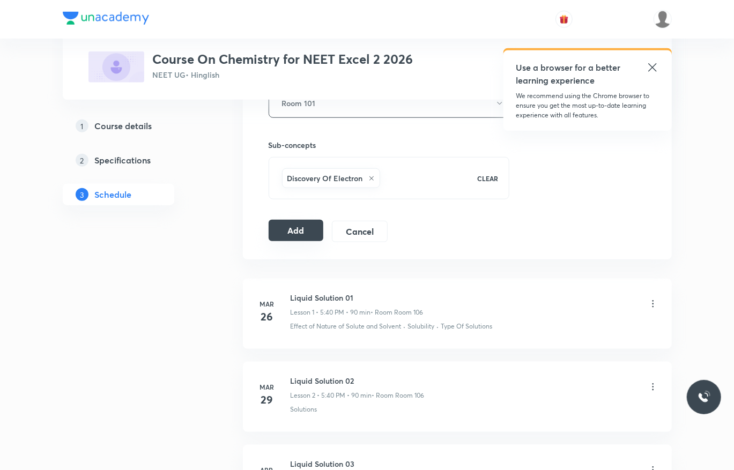
click at [293, 238] on button "Add" at bounding box center [295, 230] width 55 height 21
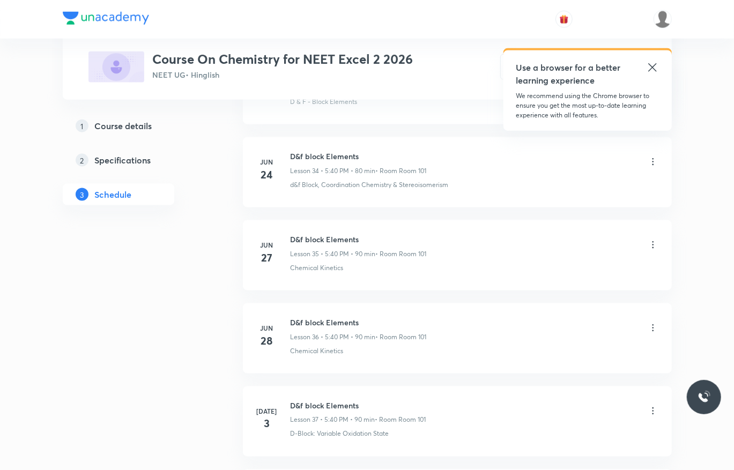
scroll to position [5319, 0]
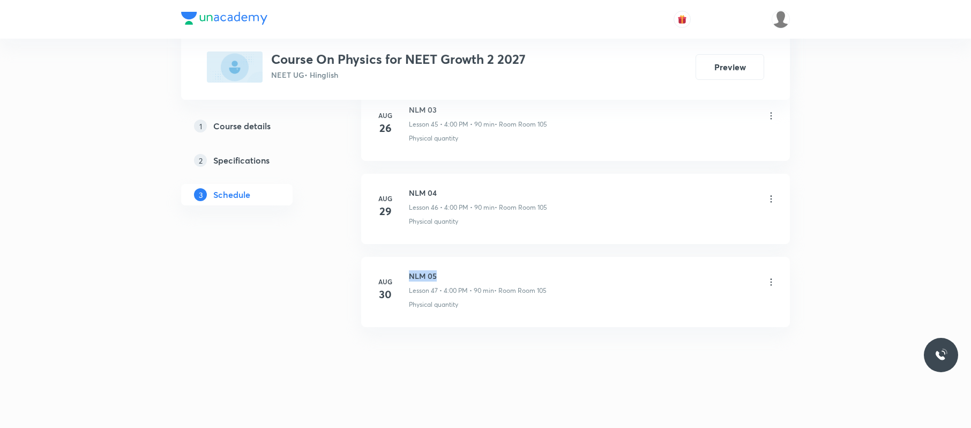
drag, startPoint x: 438, startPoint y: 259, endPoint x: 408, endPoint y: 254, distance: 30.0
copy h6 "NLM 05"
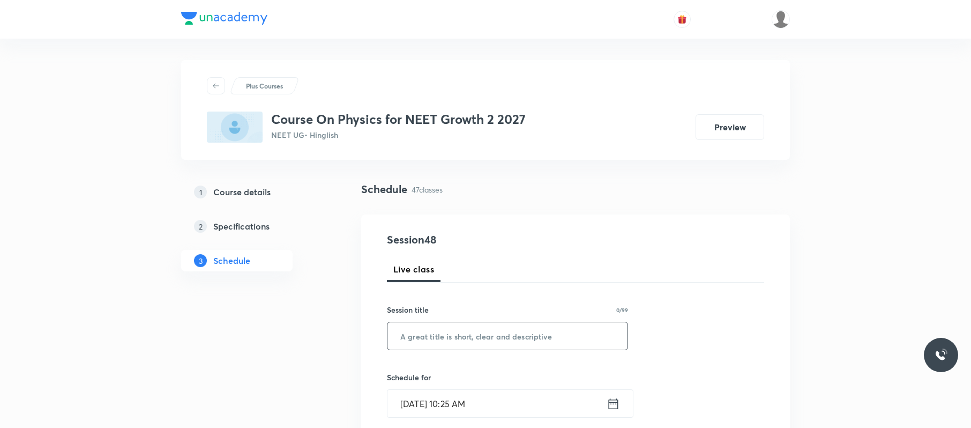
click at [564, 326] on input "text" at bounding box center [507, 335] width 240 height 27
paste input "NLM 05"
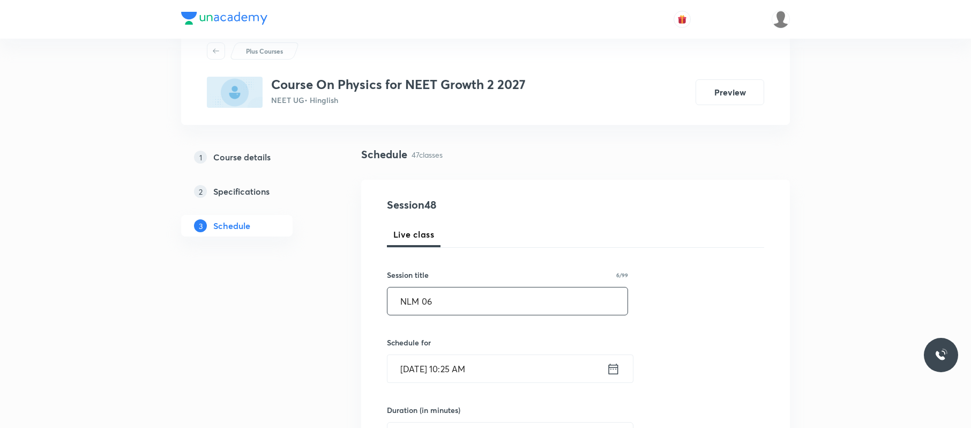
scroll to position [38, 0]
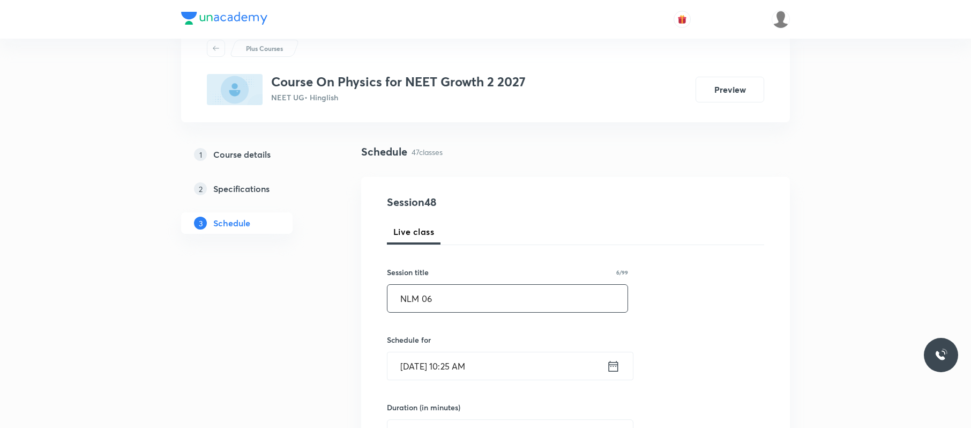
type input "NLM 06"
click at [580, 365] on input "[DATE] 10:25 AM" at bounding box center [496, 365] width 219 height 27
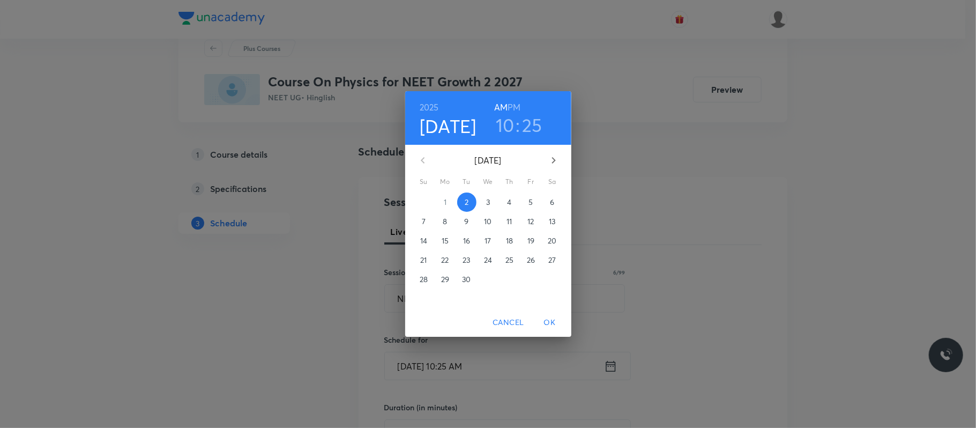
drag, startPoint x: 519, startPoint y: 105, endPoint x: 511, endPoint y: 114, distance: 11.8
click at [519, 107] on h6 "PM" at bounding box center [513, 107] width 13 height 15
click at [509, 119] on h3 "10" at bounding box center [505, 125] width 19 height 23
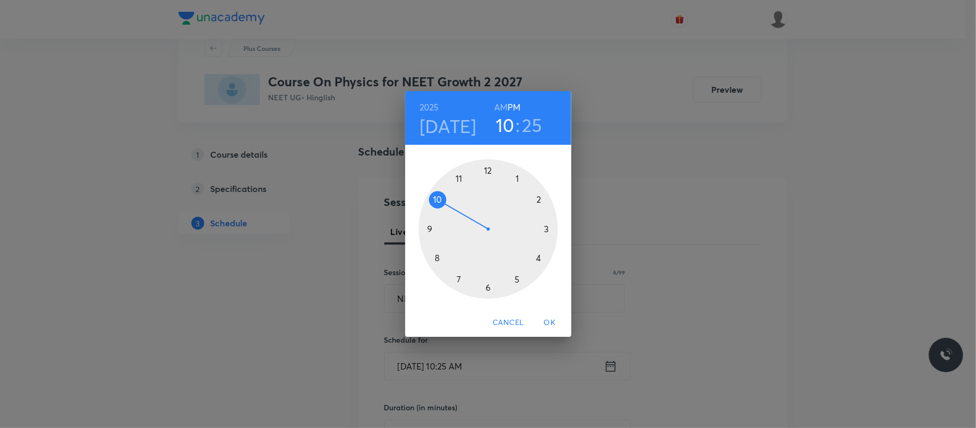
click at [541, 258] on div at bounding box center [488, 228] width 139 height 139
click at [488, 170] on div at bounding box center [488, 228] width 139 height 139
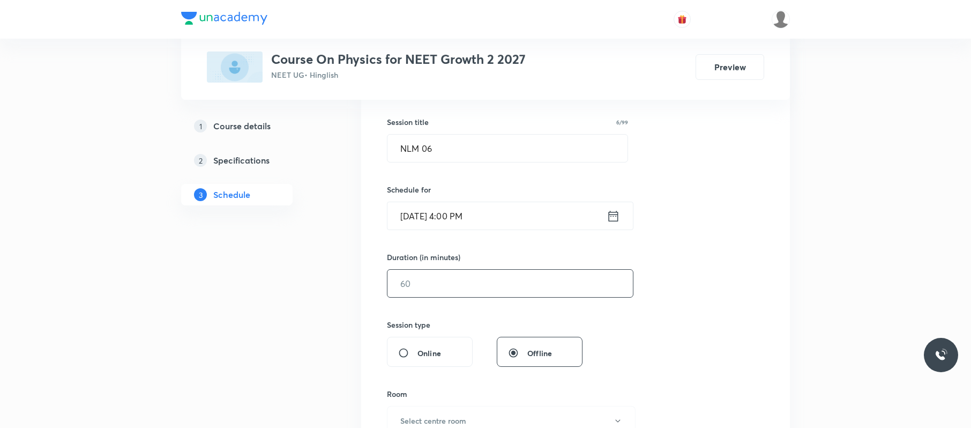
scroll to position [189, 0]
click at [472, 290] on input "text" at bounding box center [509, 281] width 245 height 27
type input "90"
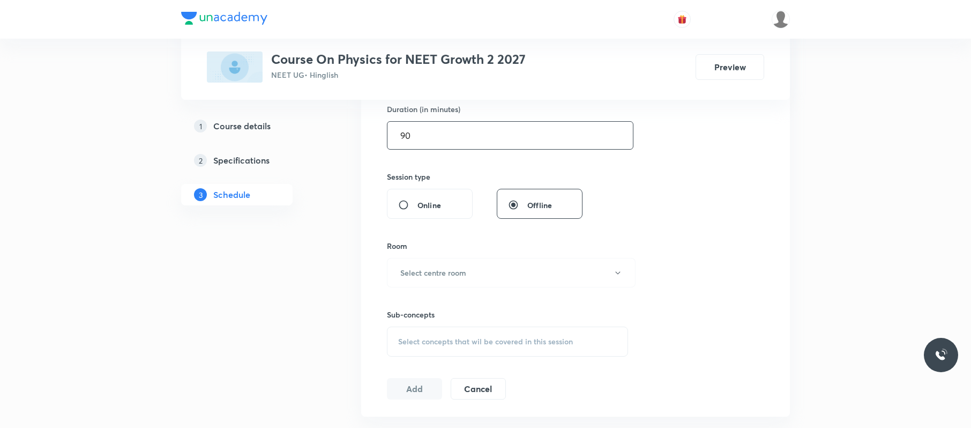
scroll to position [337, 0]
click at [513, 275] on button "Select centre room" at bounding box center [511, 270] width 249 height 29
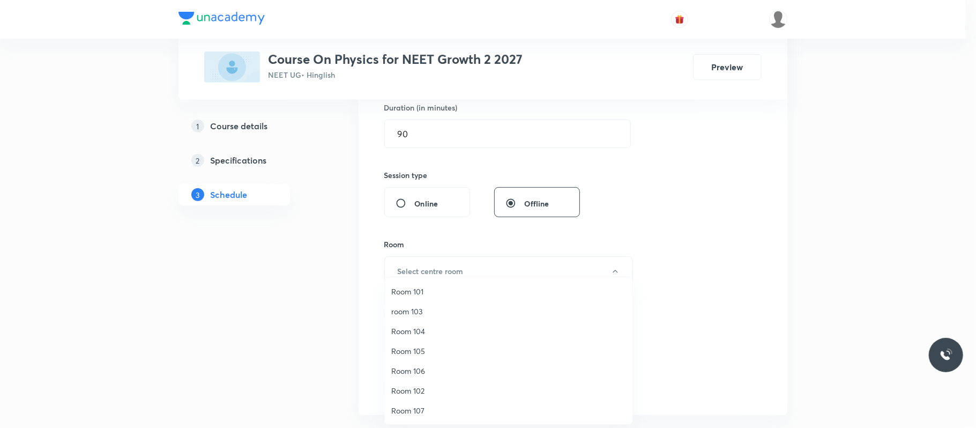
click at [431, 350] on span "Room 105" at bounding box center [508, 350] width 235 height 11
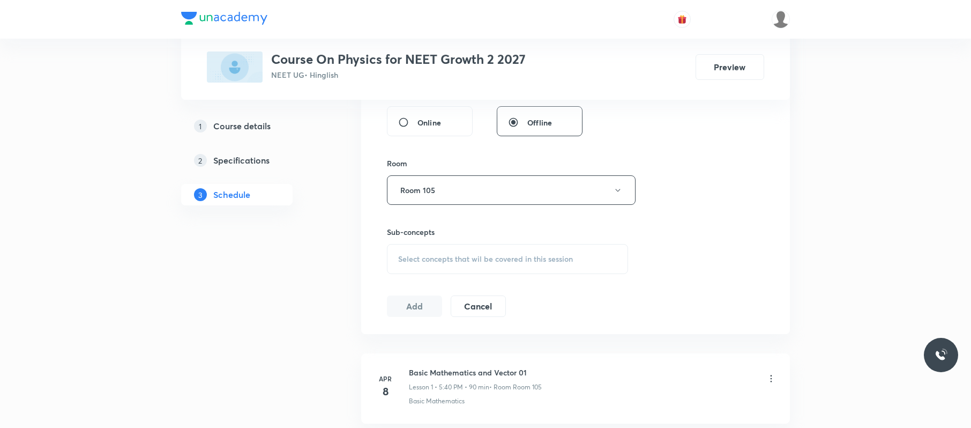
scroll to position [419, 0]
click at [490, 253] on div "Select concepts that wil be covered in this session" at bounding box center [507, 258] width 241 height 30
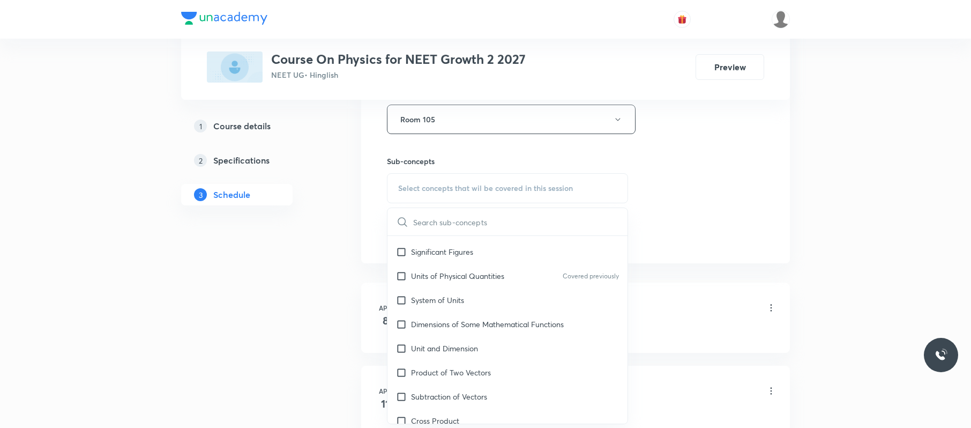
scroll to position [189, 0]
click at [472, 315] on div "Dimensions of Some Mathematical Functions" at bounding box center [507, 323] width 240 height 24
checkbox input "true"
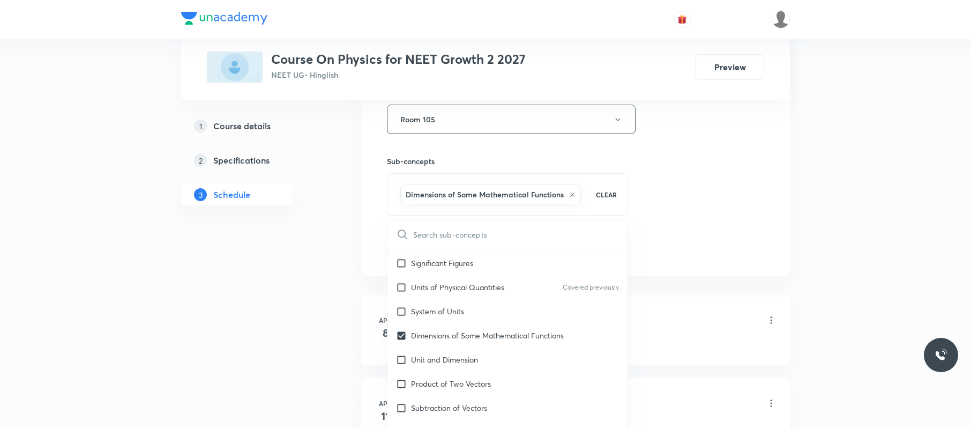
drag, startPoint x: 699, startPoint y: 209, endPoint x: 639, endPoint y: 229, distance: 63.9
click at [694, 210] on div "Session 48 Live class Session title 6/99 NLM 06 ​ Schedule for Sep 2, 2025, 4:0…" at bounding box center [575, 0] width 377 height 515
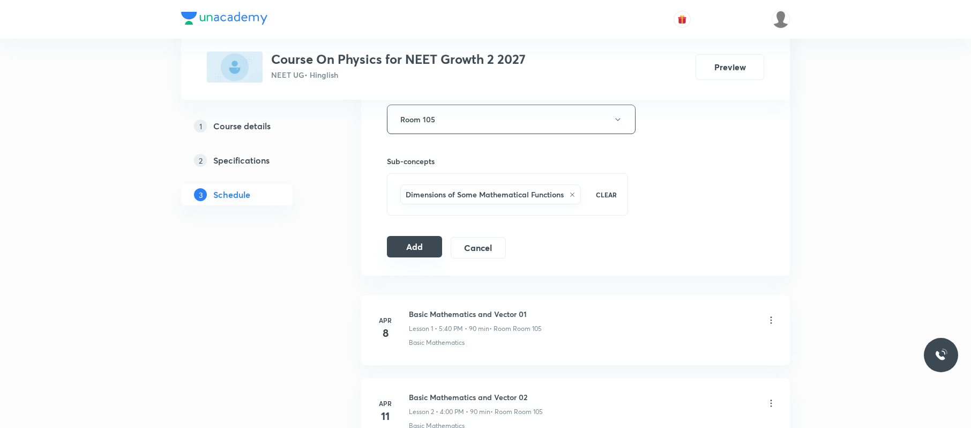
click at [412, 257] on button "Add" at bounding box center [414, 246] width 55 height 21
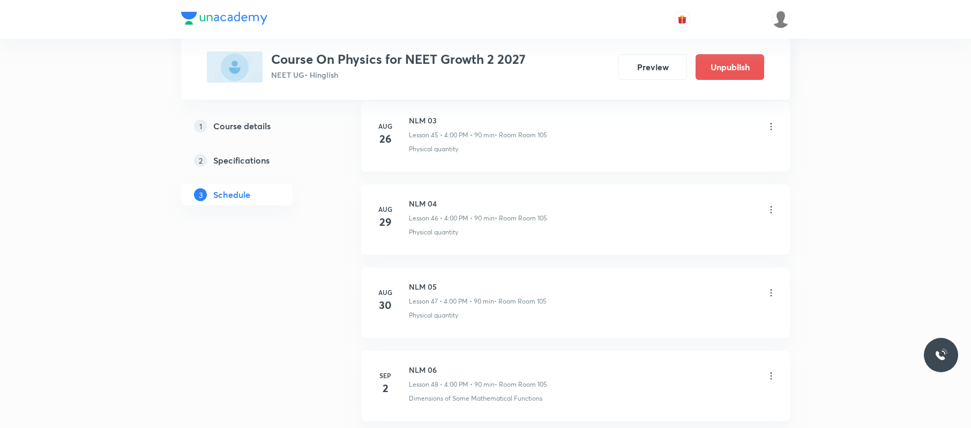
scroll to position [3943, 0]
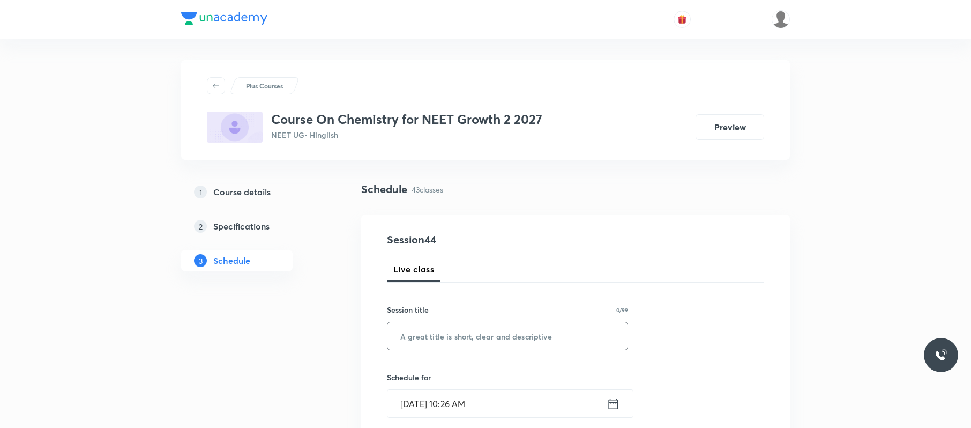
click at [575, 326] on input "text" at bounding box center [507, 335] width 240 height 27
type input "Chemical Bonding 01"
click at [527, 410] on input "Sep 2, 2025, 10:26 AM" at bounding box center [496, 403] width 219 height 27
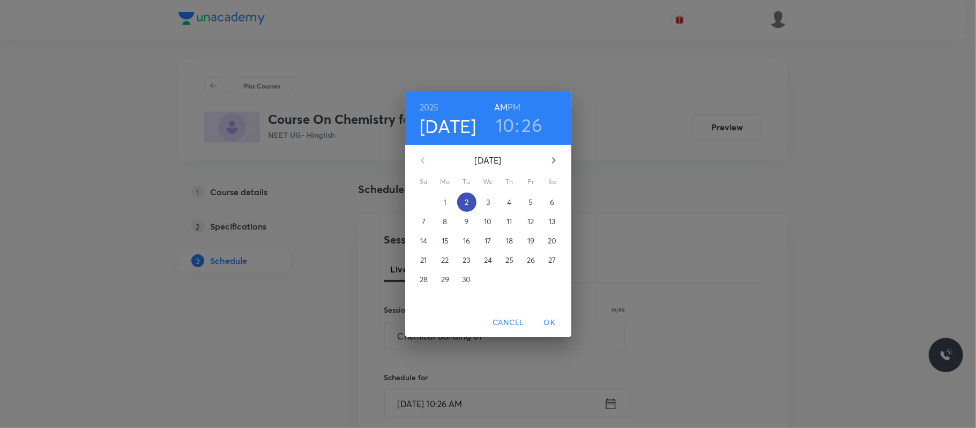
click at [462, 196] on button "2" at bounding box center [466, 201] width 19 height 19
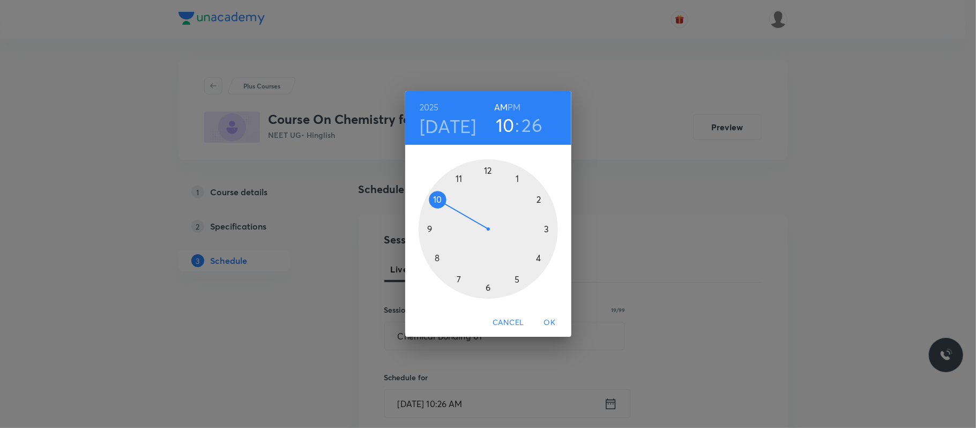
click at [513, 103] on h6 "PM" at bounding box center [513, 107] width 13 height 15
click at [517, 281] on div at bounding box center [488, 228] width 139 height 139
click at [439, 258] on div at bounding box center [488, 228] width 139 height 139
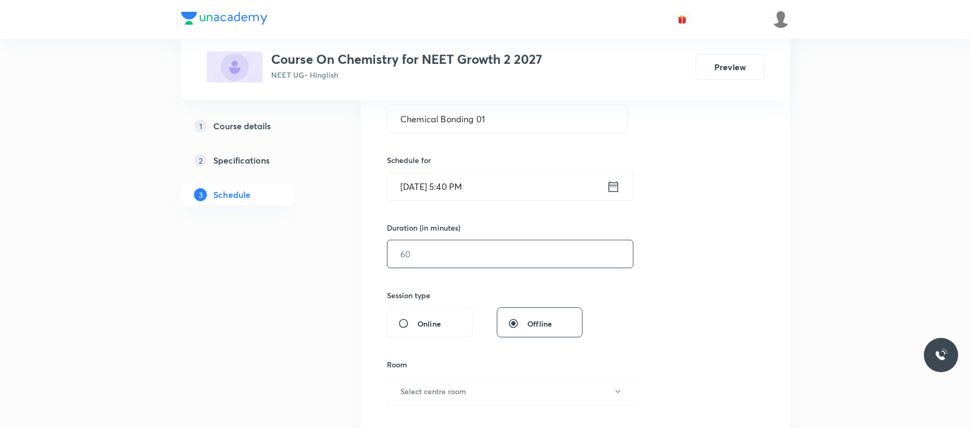
scroll to position [218, 0]
click at [454, 259] on input "text" at bounding box center [509, 253] width 245 height 27
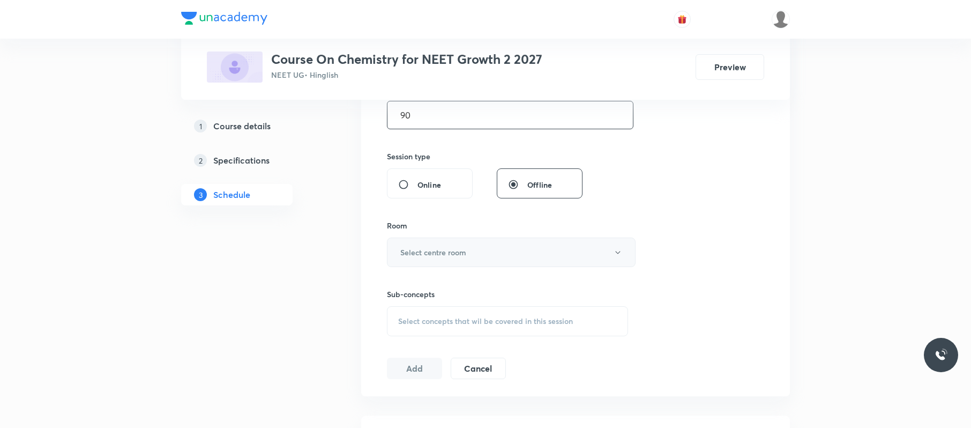
scroll to position [356, 0]
type input "90"
click at [468, 250] on button "Select centre room" at bounding box center [511, 251] width 249 height 29
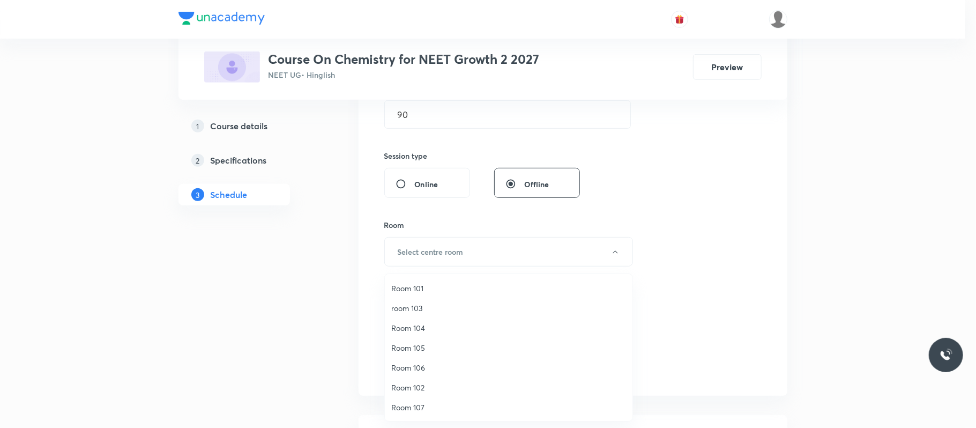
click at [423, 349] on span "Room 105" at bounding box center [508, 347] width 235 height 11
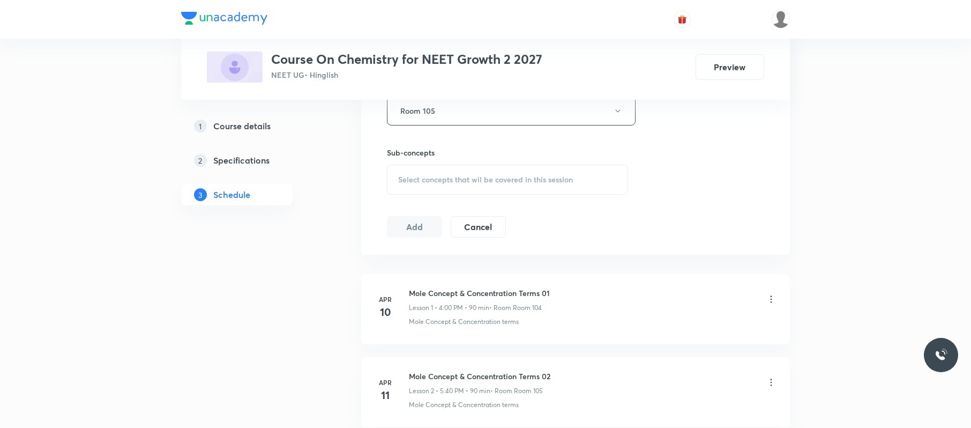
scroll to position [498, 0]
click at [508, 181] on span "Select concepts that wil be covered in this session" at bounding box center [485, 179] width 175 height 9
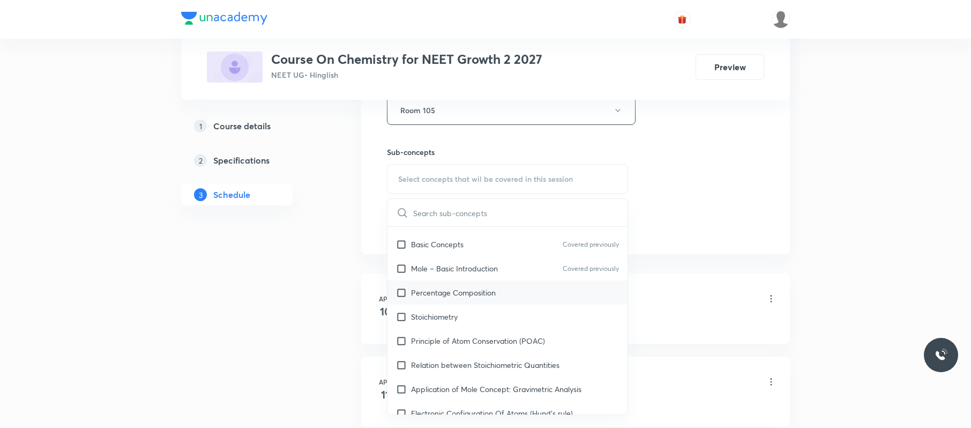
scroll to position [139, 0]
drag, startPoint x: 478, startPoint y: 296, endPoint x: 756, endPoint y: 189, distance: 297.3
click at [479, 296] on p "Percentage Composition" at bounding box center [453, 292] width 85 height 11
checkbox input "true"
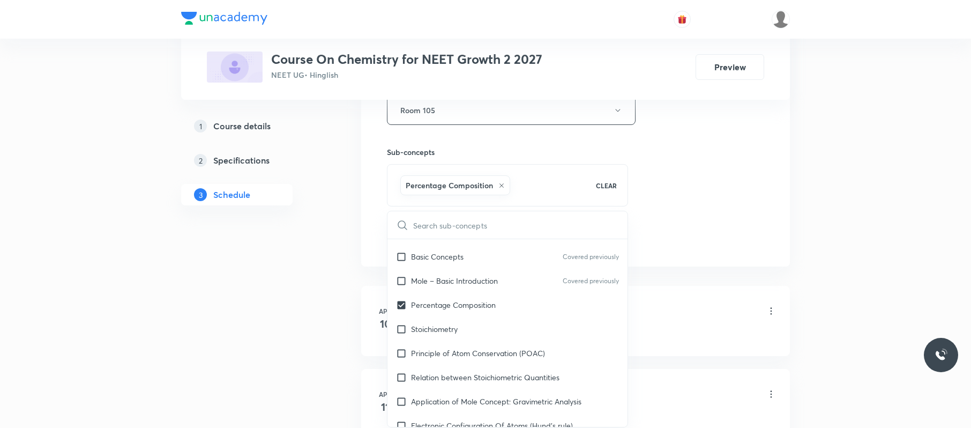
drag, startPoint x: 759, startPoint y: 184, endPoint x: 360, endPoint y: 272, distance: 408.8
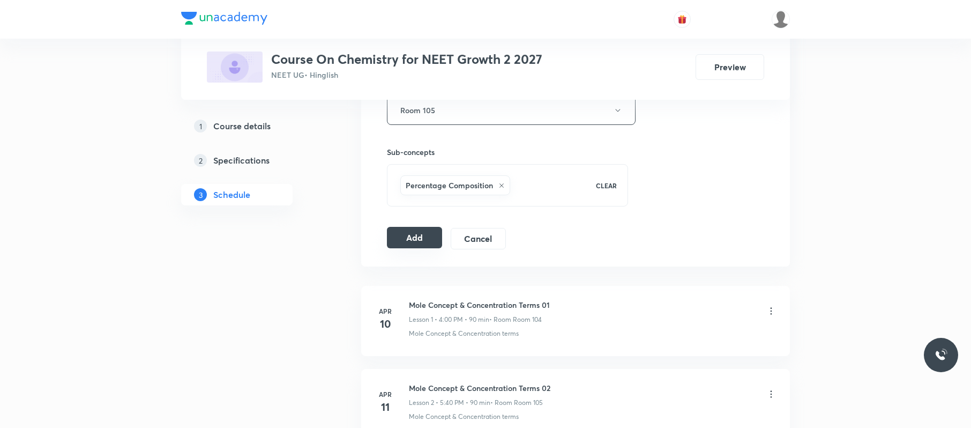
click at [415, 248] on button "Add" at bounding box center [414, 237] width 55 height 21
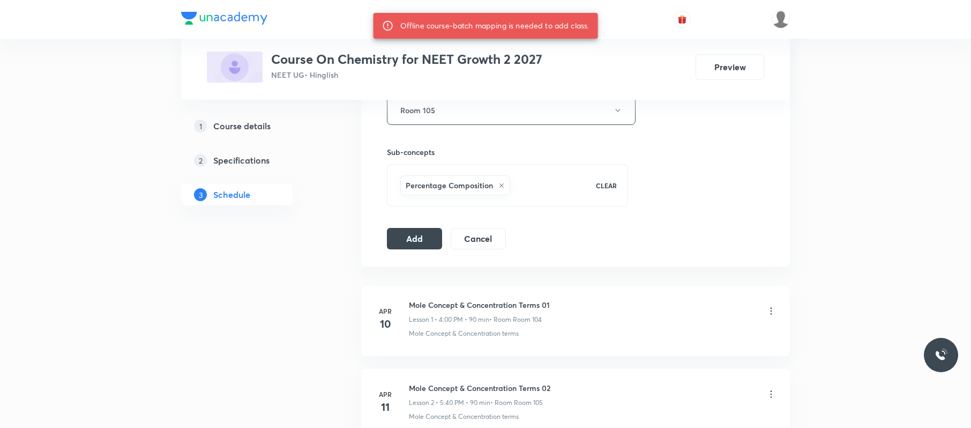
click at [415, 238] on button "Add" at bounding box center [414, 237] width 55 height 21
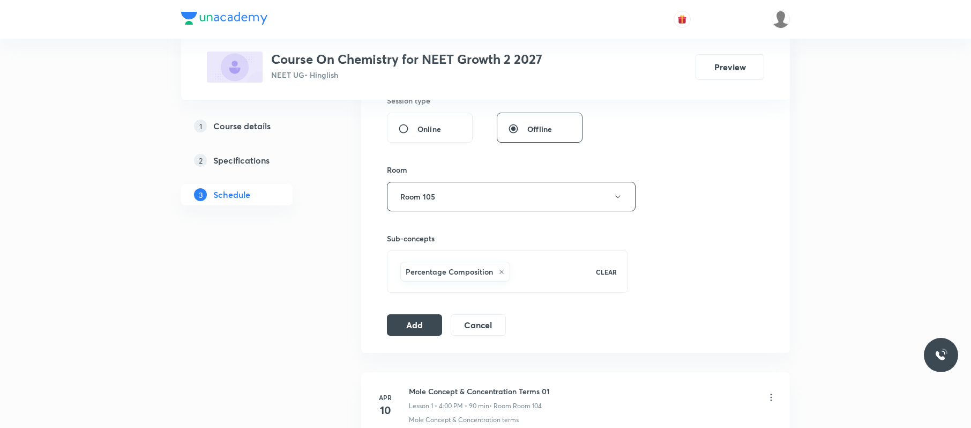
scroll to position [412, 0]
click at [425, 322] on button "Add" at bounding box center [414, 322] width 55 height 21
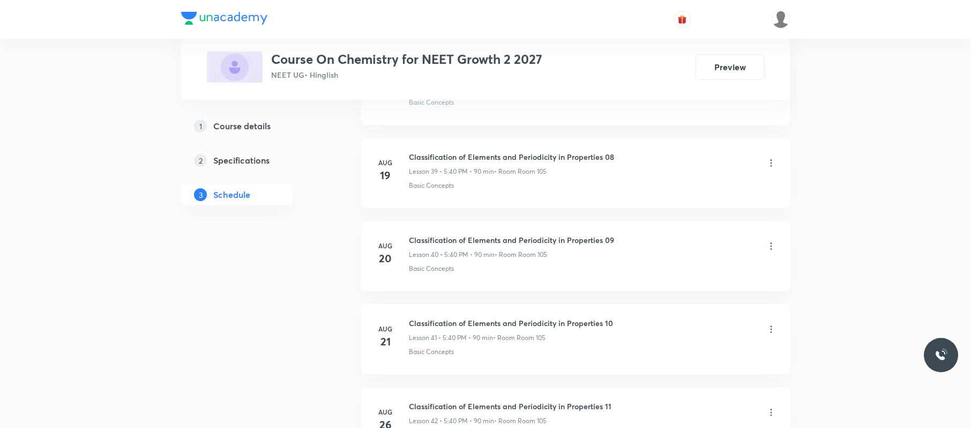
scroll to position [4033, 0]
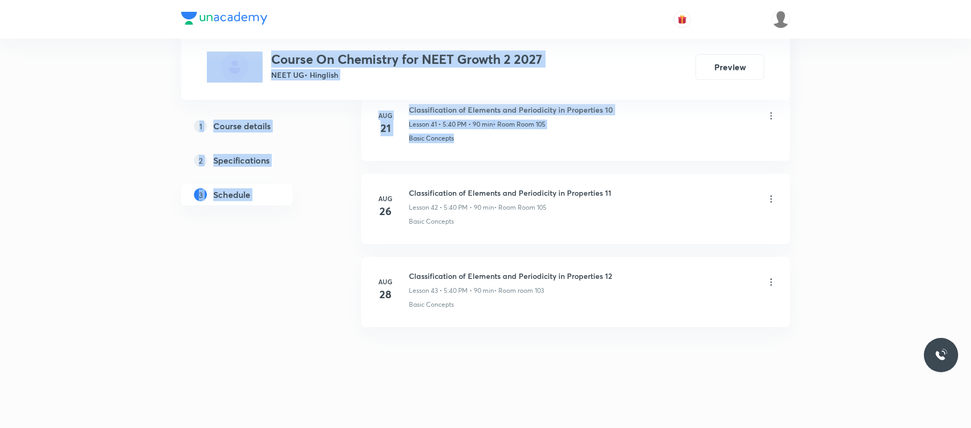
drag, startPoint x: 763, startPoint y: 143, endPoint x: 0, endPoint y: 2, distance: 775.9
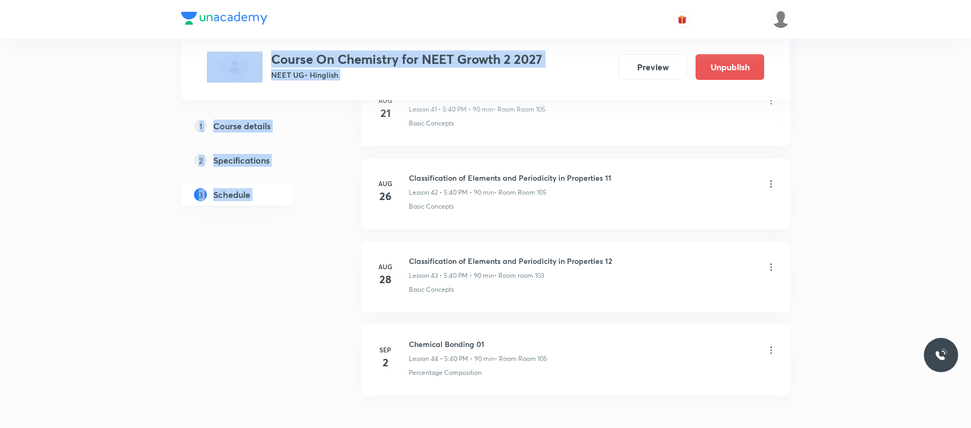
scroll to position [3610, 0]
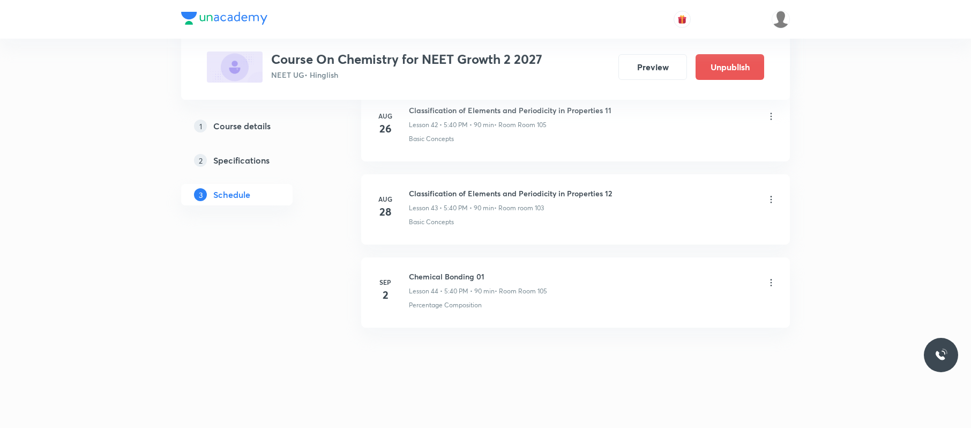
scroll to position [4103, 0]
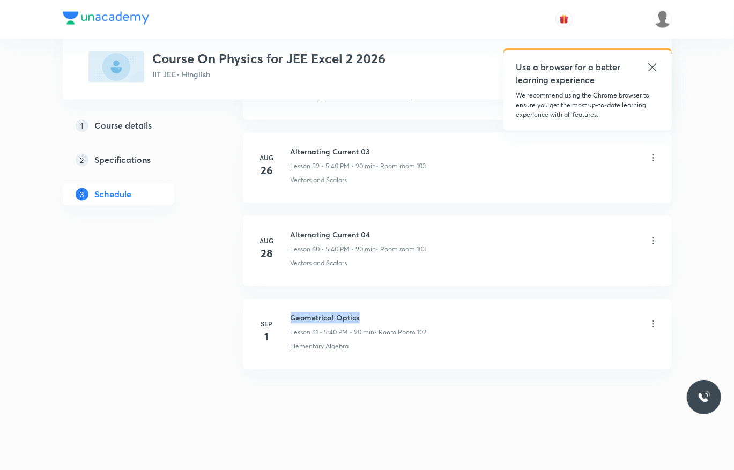
drag, startPoint x: 379, startPoint y: 298, endPoint x: 290, endPoint y: 298, distance: 89.0
click at [290, 299] on li "[DATE] Geometrical Optics Lesson 61 • 5:40 PM • 90 min • Room Room 102 Elementa…" at bounding box center [457, 334] width 429 height 70
copy h6 "Geometrical Optics"
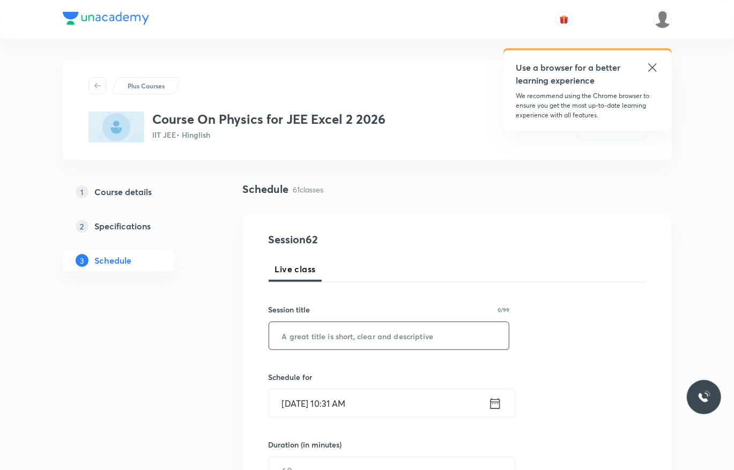
click at [425, 337] on input "text" at bounding box center [389, 335] width 240 height 27
paste input "Geometrical Optics"
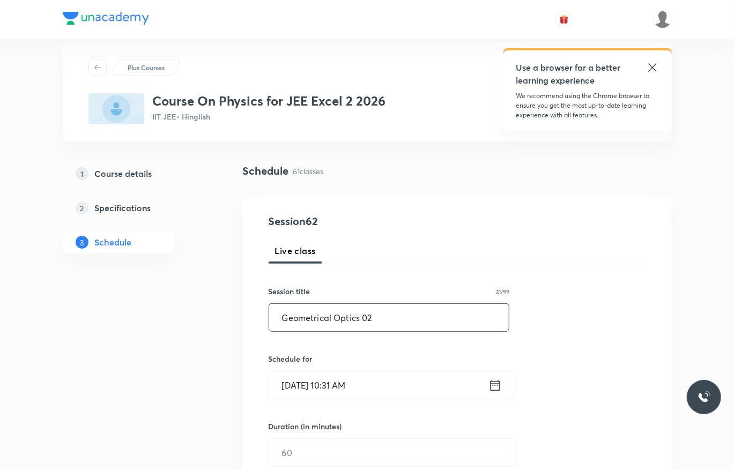
scroll to position [19, 0]
type input "Geometrical Optics 02"
click at [409, 384] on input "Sep 2, 2025, 10:31 AM" at bounding box center [378, 383] width 219 height 27
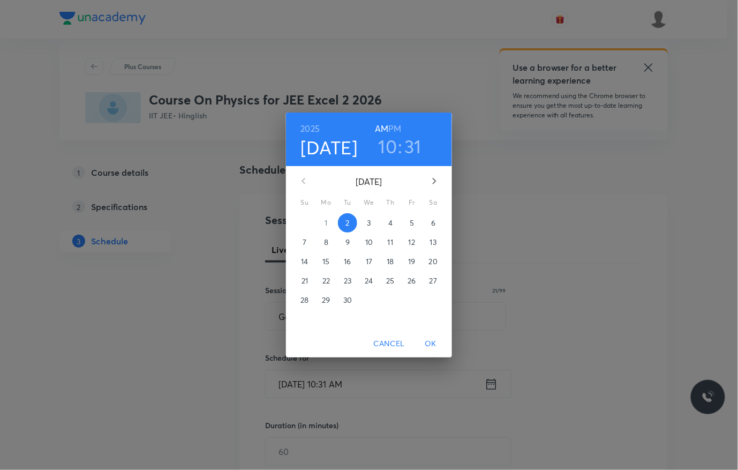
click at [385, 147] on h3 "10" at bounding box center [388, 146] width 19 height 23
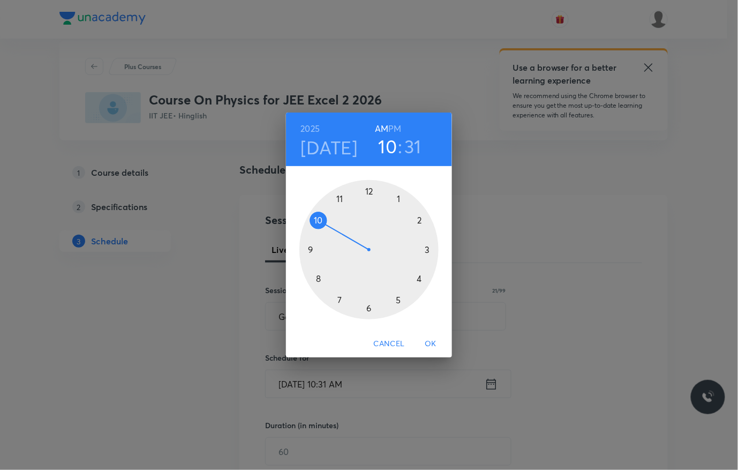
click at [401, 125] on h6 "PM" at bounding box center [395, 128] width 13 height 15
click at [420, 279] on div at bounding box center [369, 249] width 139 height 139
click at [371, 191] on div at bounding box center [369, 249] width 139 height 139
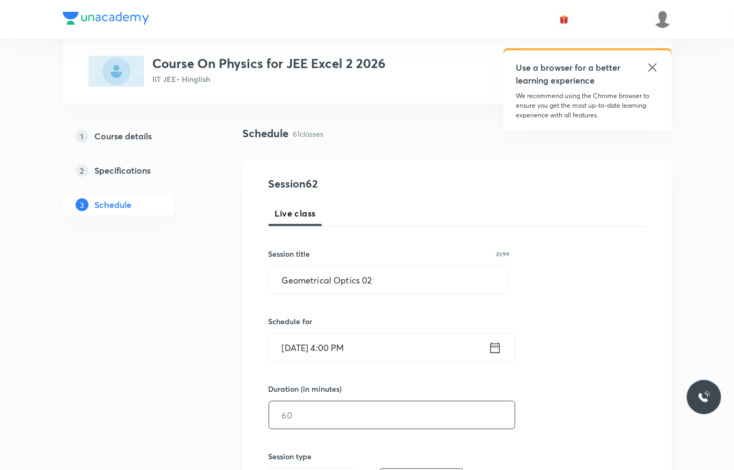
scroll to position [56, 0]
click at [332, 421] on input "text" at bounding box center [391, 414] width 245 height 27
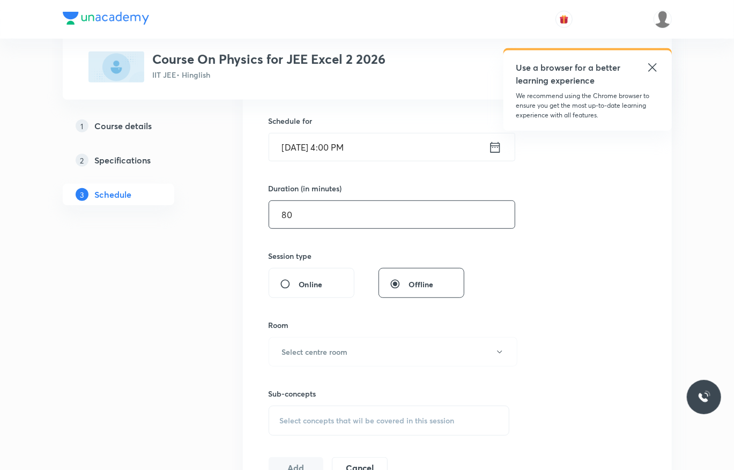
scroll to position [256, 0]
type input "80"
click at [343, 352] on h6 "Select centre room" at bounding box center [315, 352] width 66 height 11
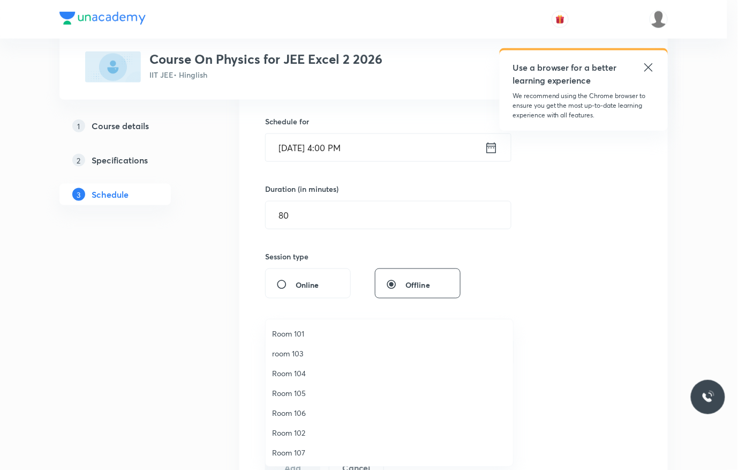
click at [298, 356] on span "room 103" at bounding box center [389, 353] width 235 height 11
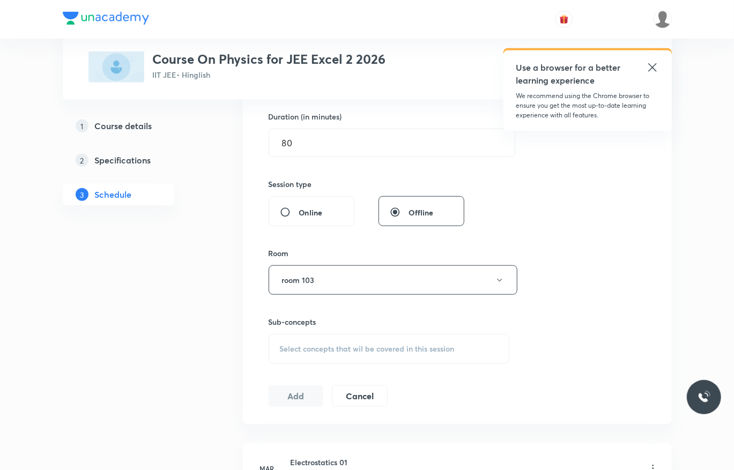
scroll to position [328, 0]
click at [350, 348] on span "Select concepts that wil be covered in this session" at bounding box center [367, 348] width 175 height 9
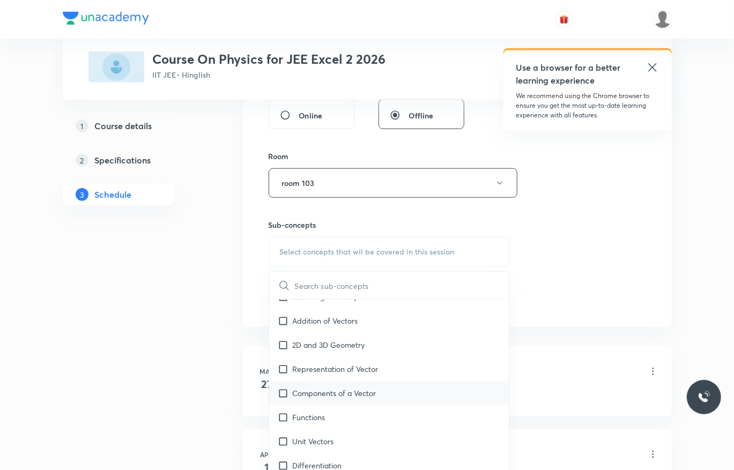
scroll to position [161, 0]
drag, startPoint x: 337, startPoint y: 388, endPoint x: 578, endPoint y: 288, distance: 260.6
click at [338, 387] on div "Components of a Vector" at bounding box center [389, 392] width 240 height 24
checkbox input "true"
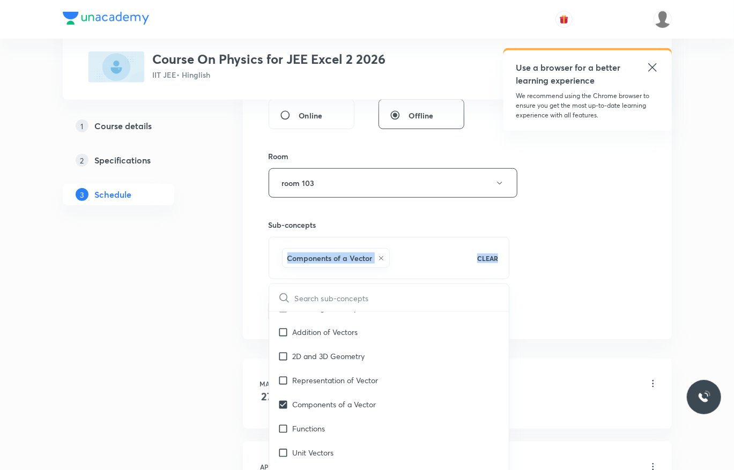
drag, startPoint x: 638, startPoint y: 226, endPoint x: 346, endPoint y: 295, distance: 300.1
click at [602, 237] on div "Session 62 Live class Session title 21/99 Geometrical Optics 02 ​ Schedule for …" at bounding box center [456, 64] width 377 height 515
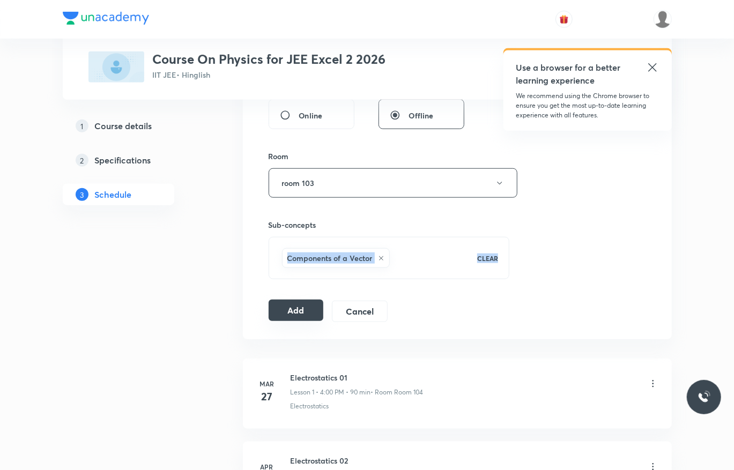
click at [286, 307] on button "Add" at bounding box center [295, 310] width 55 height 21
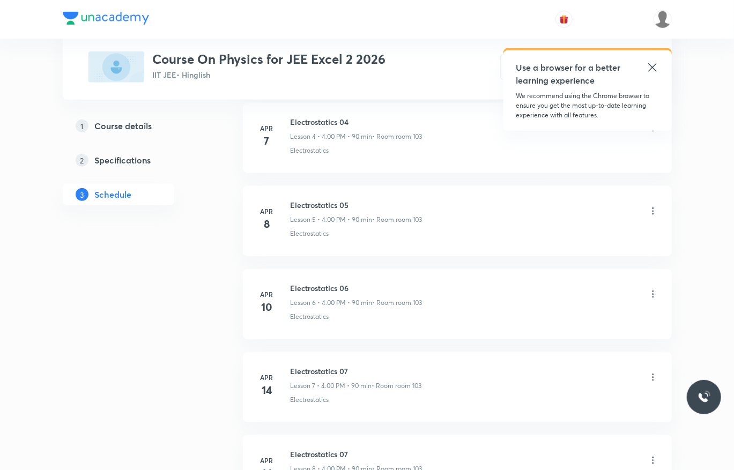
scroll to position [5068, 0]
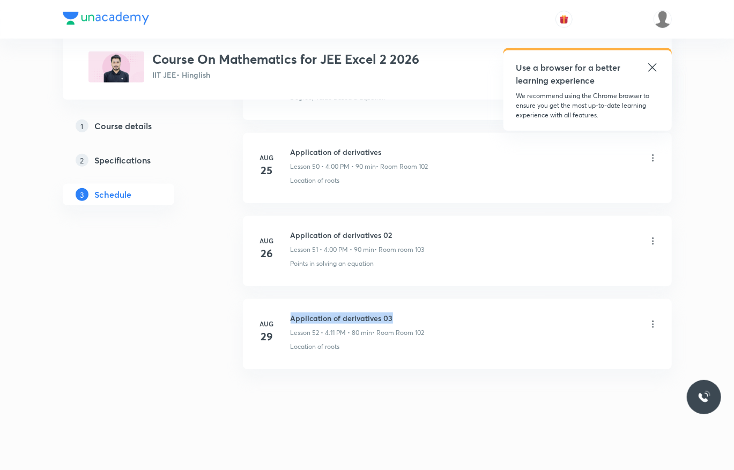
click at [290, 299] on li "[DATE] Application of derivatives 03 Lesson 52 • 4:11 PM • 80 min • Room Room 1…" at bounding box center [457, 334] width 429 height 70
copy h6 "Application of derivatives 03"
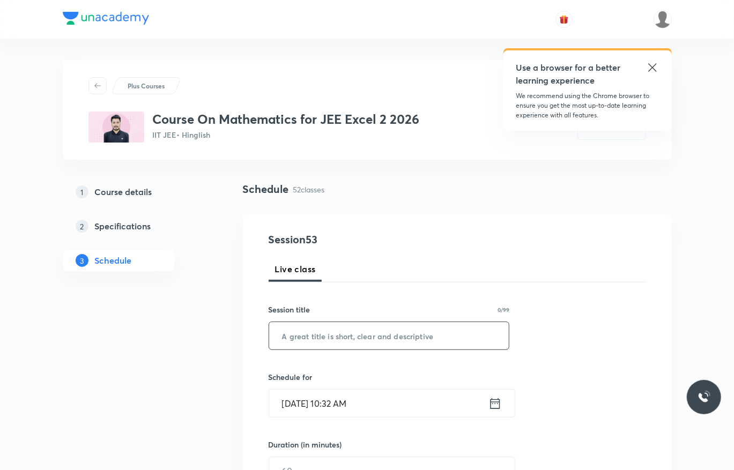
click at [383, 339] on input "text" at bounding box center [389, 335] width 240 height 27
paste input "Application of derivatives 03"
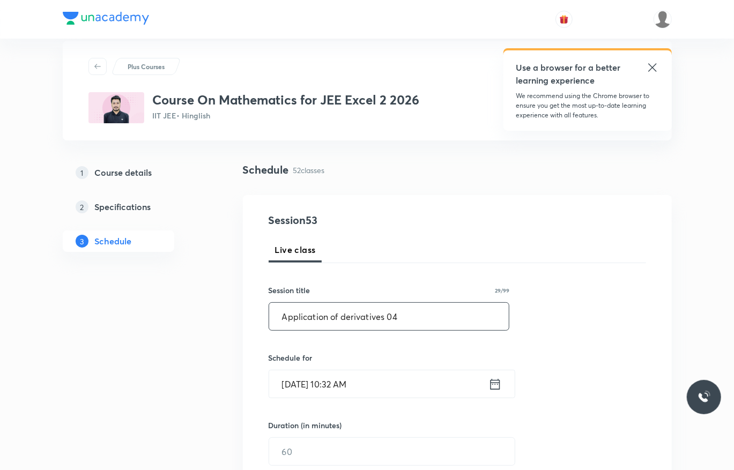
scroll to position [26, 0]
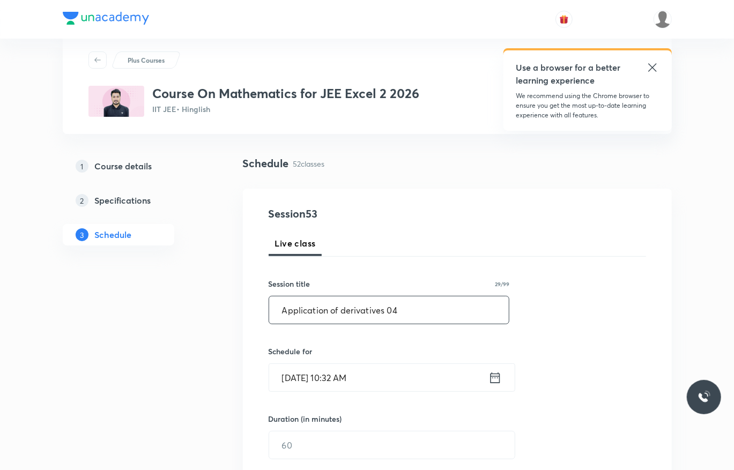
type input "Application of derivatives 04"
click at [376, 387] on input "[DATE] 10:32 AM" at bounding box center [378, 377] width 219 height 27
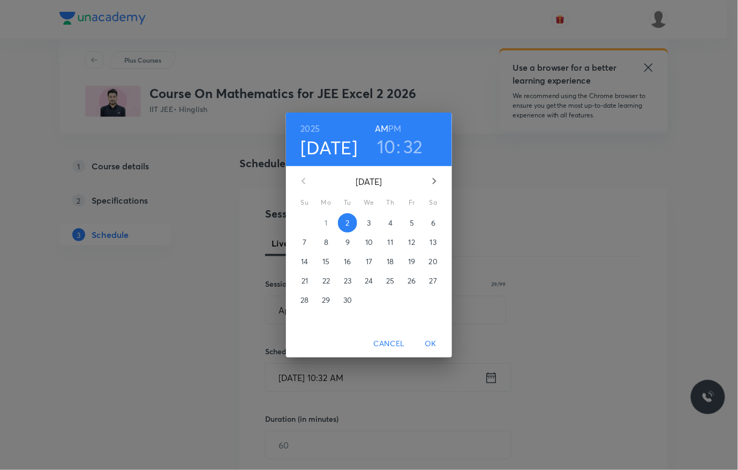
click at [393, 127] on h6 "PM" at bounding box center [395, 128] width 13 height 15
click at [349, 220] on p "2" at bounding box center [348, 223] width 4 height 11
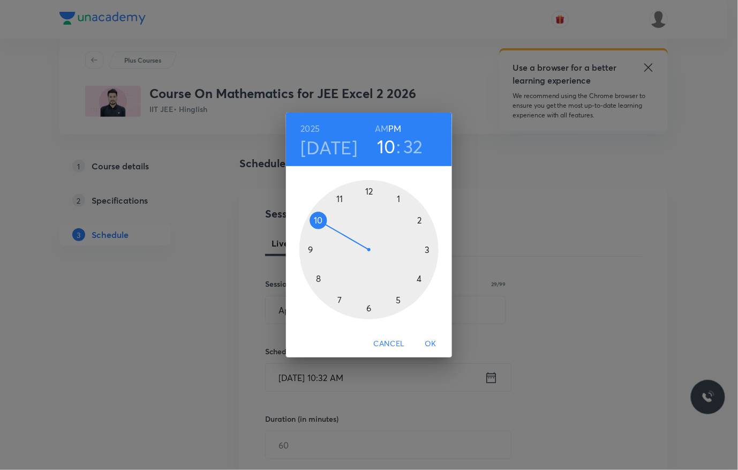
click at [399, 298] on div at bounding box center [369, 249] width 139 height 139
click at [320, 279] on div at bounding box center [369, 249] width 139 height 139
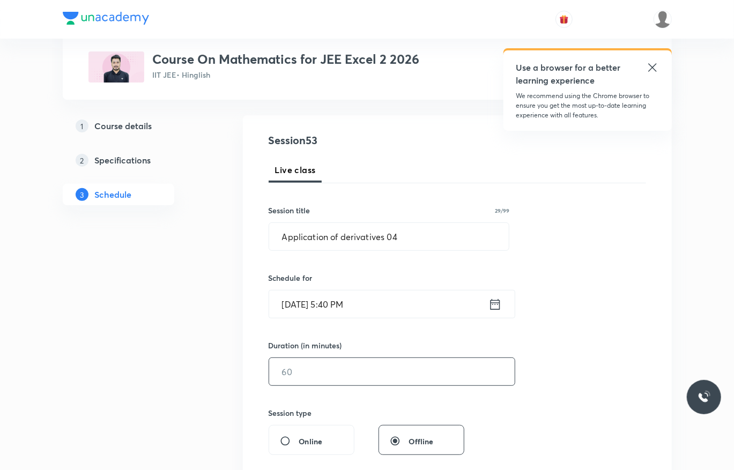
scroll to position [101, 0]
click at [325, 364] on input "text" at bounding box center [391, 369] width 245 height 27
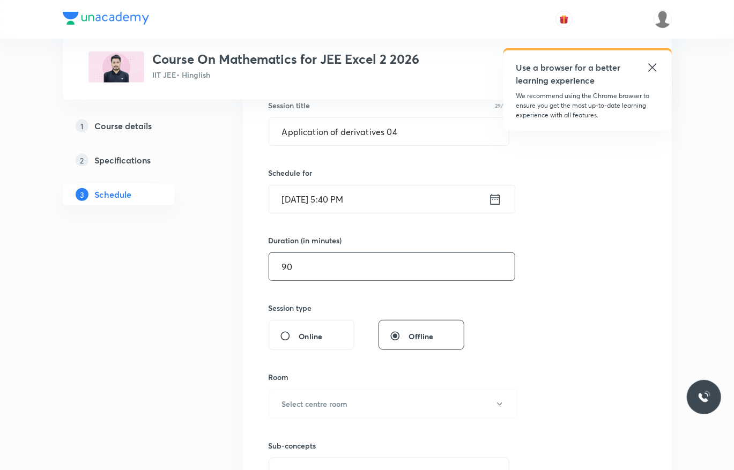
scroll to position [207, 0]
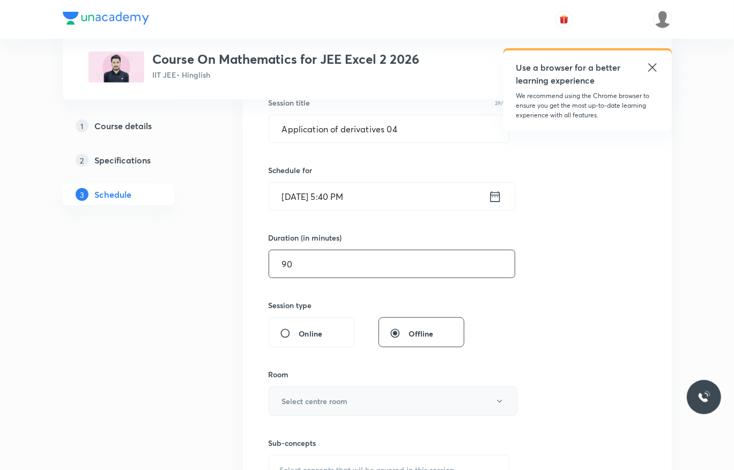
type input "90"
click at [425, 393] on button "Select centre room" at bounding box center [392, 400] width 249 height 29
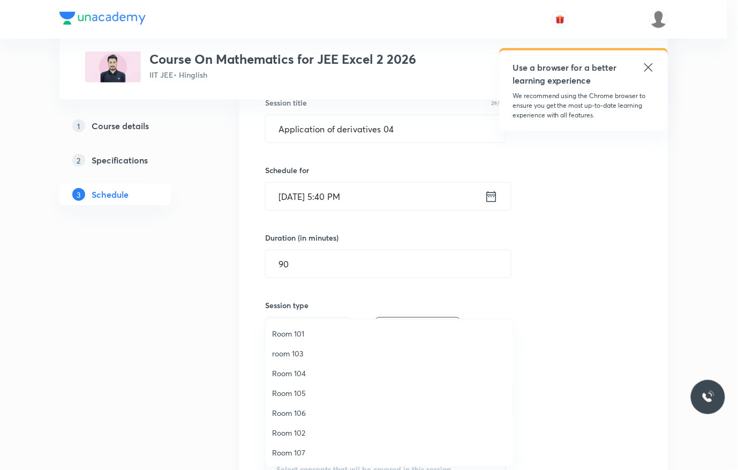
click at [311, 350] on span "room 103" at bounding box center [389, 353] width 235 height 11
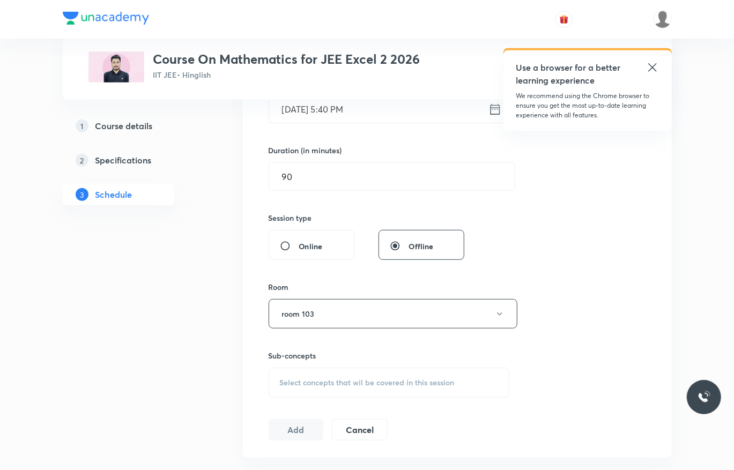
scroll to position [299, 0]
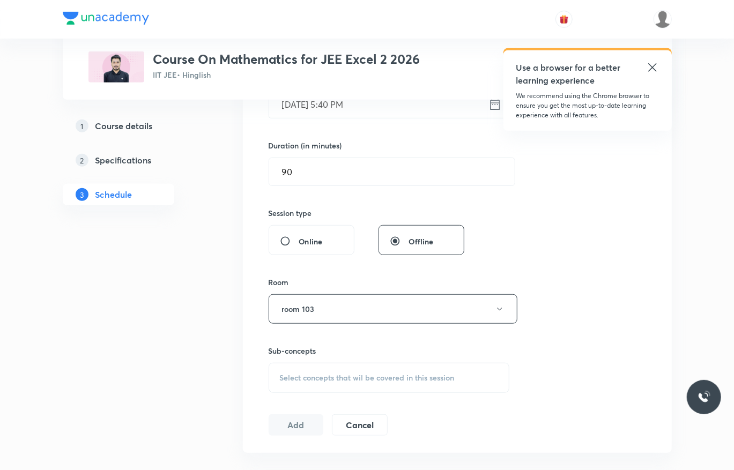
click at [419, 382] on span "Select concepts that wil be covered in this session" at bounding box center [367, 377] width 175 height 9
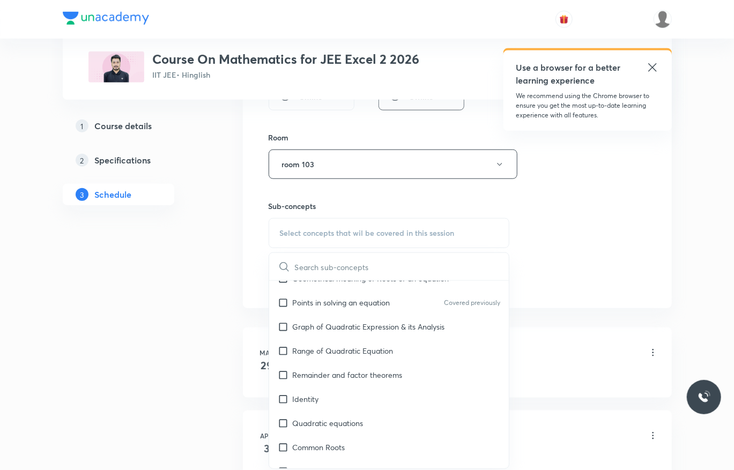
scroll to position [219, 0]
click at [419, 383] on div "Remainder and factor theorems" at bounding box center [389, 374] width 240 height 24
checkbox input "true"
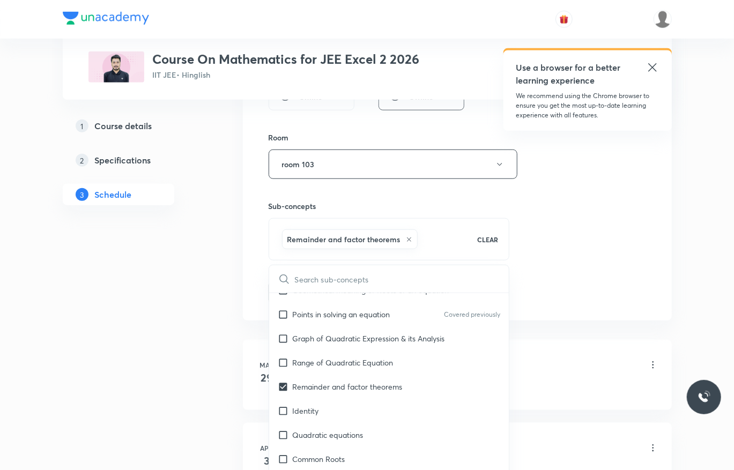
click at [584, 265] on div "Session 53 Live class Session title 29/99 Application of derivatives 04 ​ Sched…" at bounding box center [456, 45] width 377 height 515
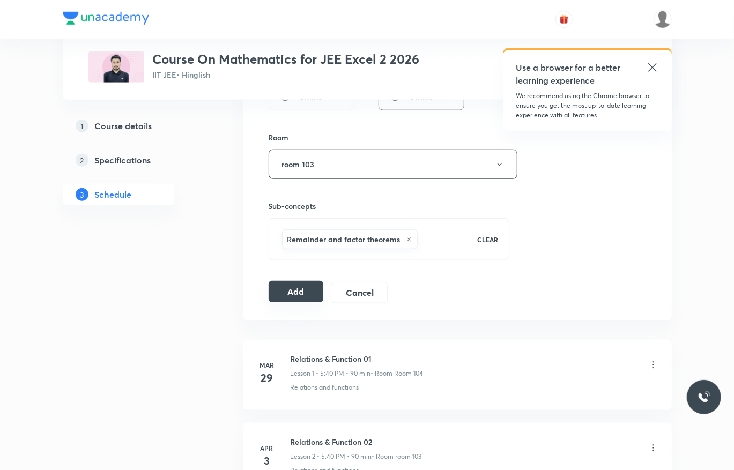
click at [294, 292] on button "Add" at bounding box center [295, 291] width 55 height 21
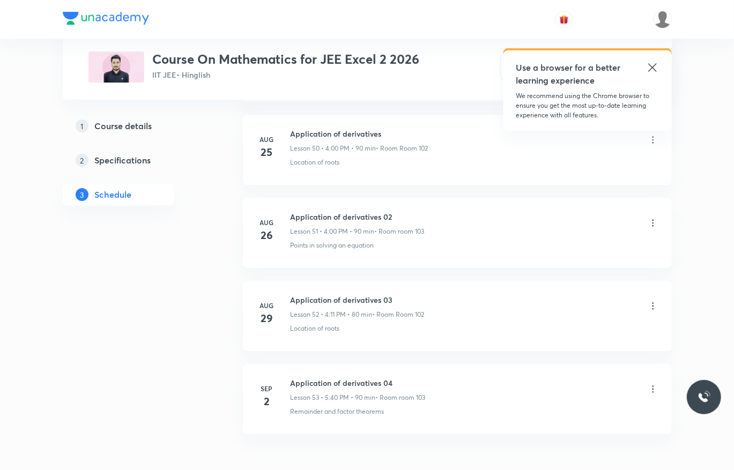
scroll to position [4317, 0]
